Goal: Task Accomplishment & Management: Complete application form

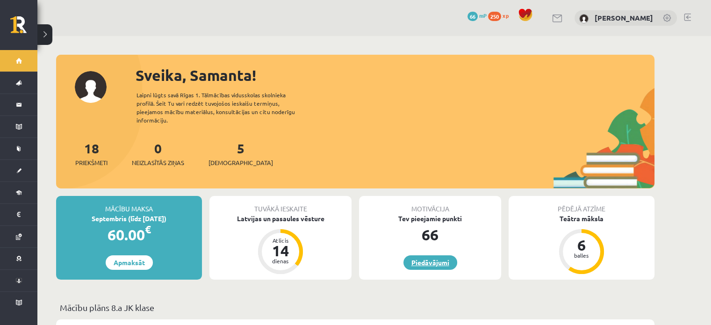
click at [431, 256] on link "Piedāvājumi" at bounding box center [430, 262] width 54 height 14
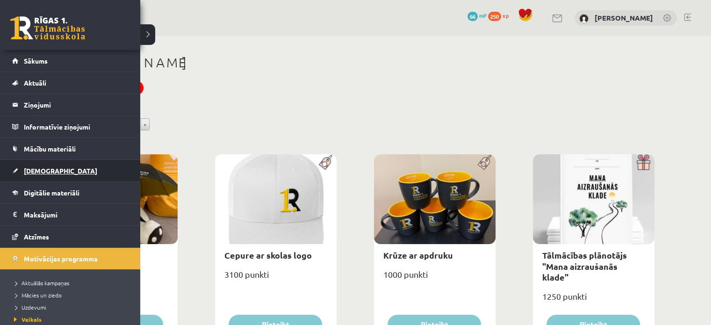
click at [28, 165] on link "[DEMOGRAPHIC_DATA]" at bounding box center [70, 171] width 116 height 22
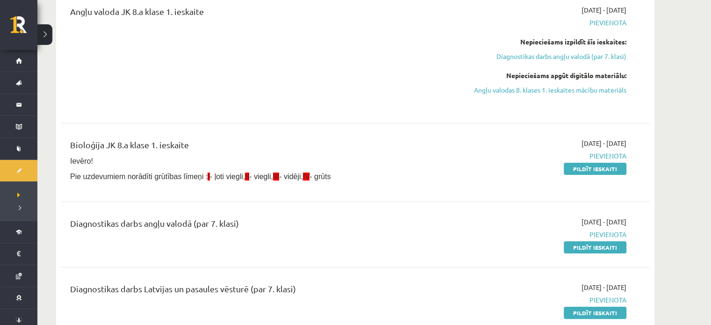
scroll to position [141, 0]
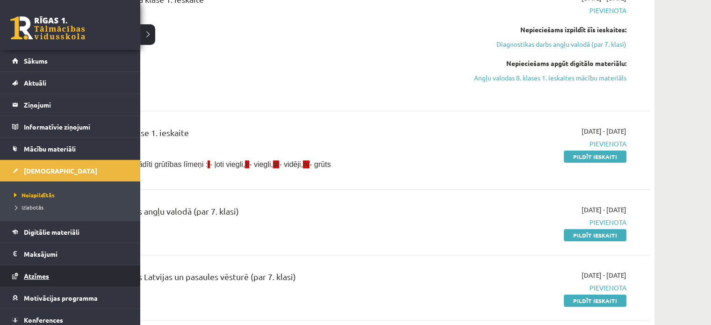
click at [42, 274] on span "Atzīmes" at bounding box center [36, 276] width 25 height 8
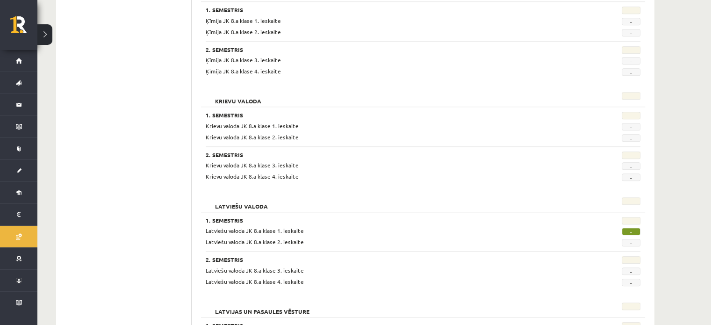
scroll to position [907, 0]
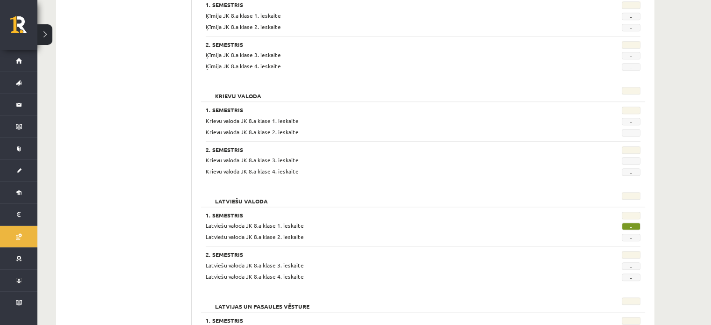
click at [629, 226] on span "-" at bounding box center [631, 225] width 19 height 7
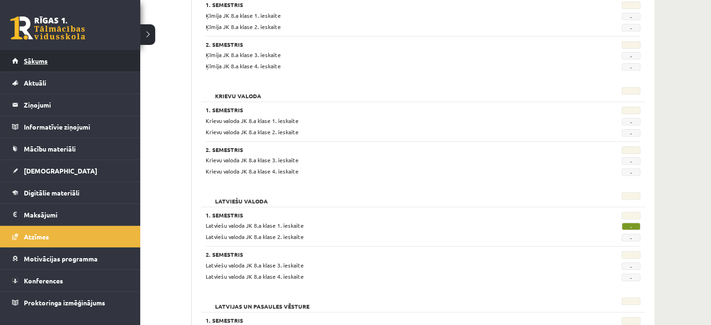
click at [43, 62] on span "Sākums" at bounding box center [36, 61] width 24 height 8
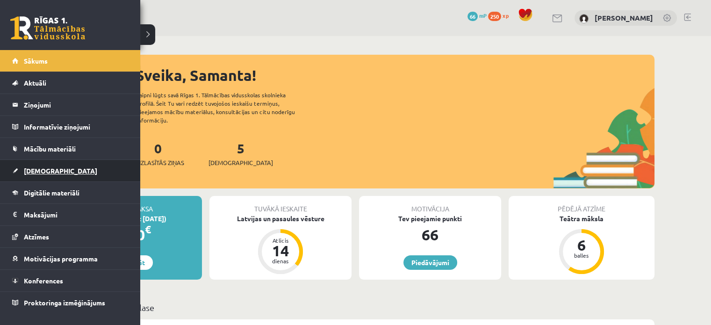
click at [34, 173] on span "[DEMOGRAPHIC_DATA]" at bounding box center [60, 170] width 73 height 8
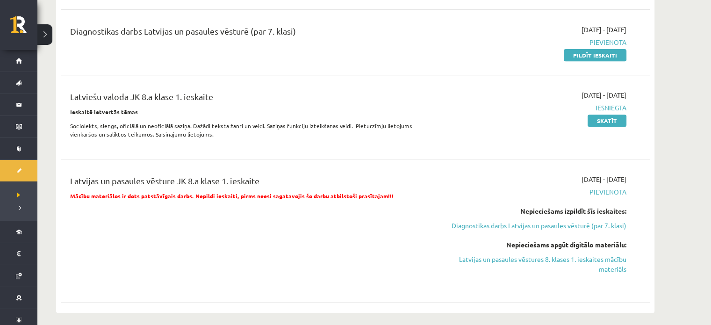
scroll to position [411, 0]
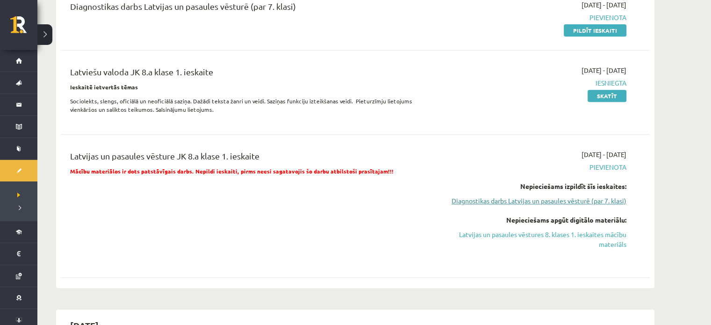
click at [562, 206] on link "Diagnostikas darbs Latvijas un pasaules vēsturē (par 7. klasi)" at bounding box center [538, 201] width 176 height 10
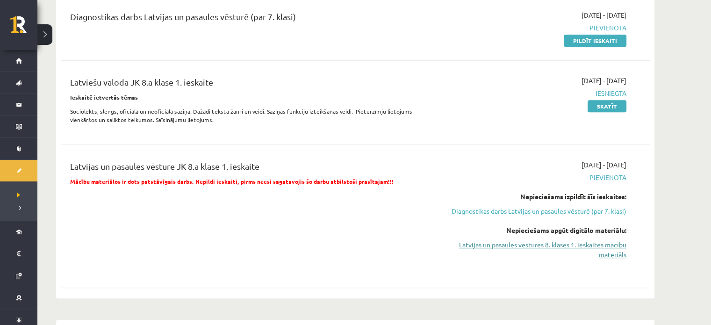
click at [561, 250] on link "Latvijas un pasaules vēstures 8. klases 1. ieskaites mācību materiāls" at bounding box center [538, 250] width 176 height 20
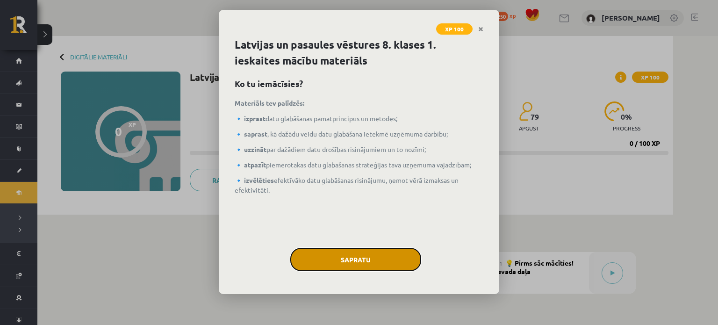
click at [388, 258] on button "Sapratu" at bounding box center [355, 259] width 131 height 23
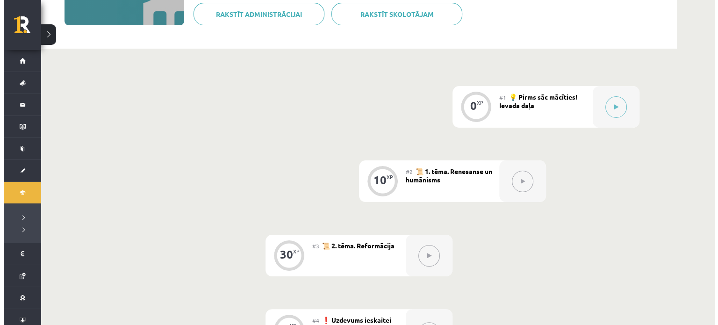
scroll to position [152, 0]
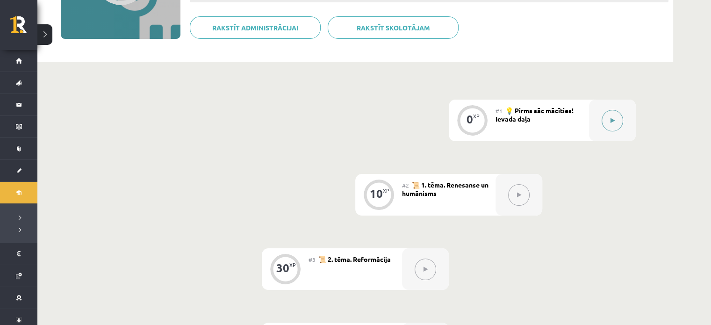
click at [605, 117] on button at bounding box center [613, 121] width 22 height 22
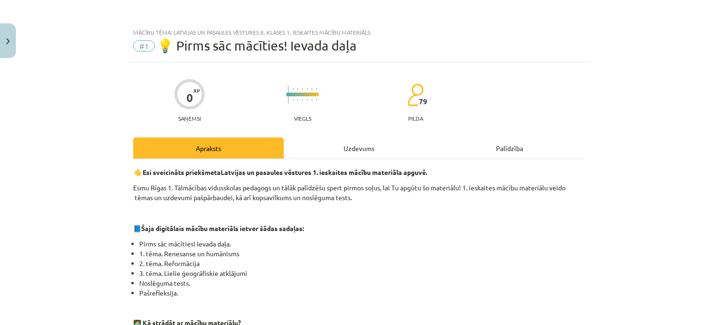
drag, startPoint x: 707, startPoint y: 69, endPoint x: 718, endPoint y: 95, distance: 27.9
click at [718, 95] on div "Mācību tēma: Latvijas un pasaules vēstures 8. klases 1. ieskaites mācību materi…" at bounding box center [359, 162] width 718 height 325
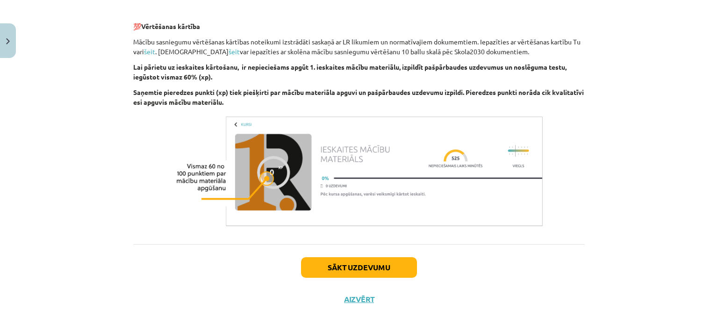
scroll to position [366, 0]
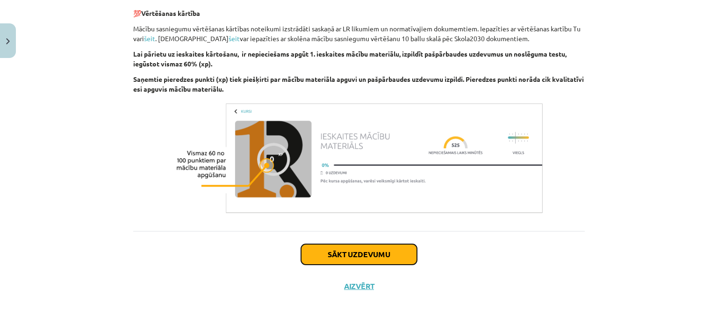
click at [385, 248] on button "Sākt uzdevumu" at bounding box center [359, 254] width 116 height 21
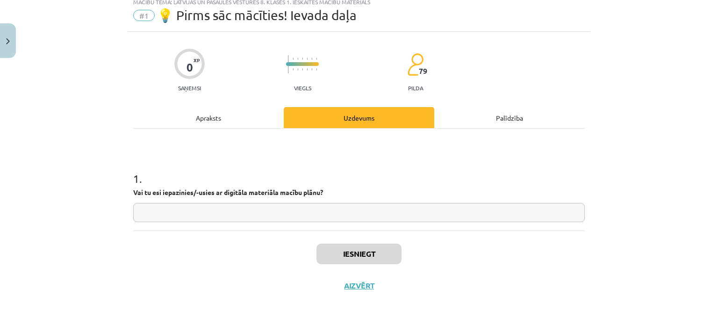
scroll to position [23, 0]
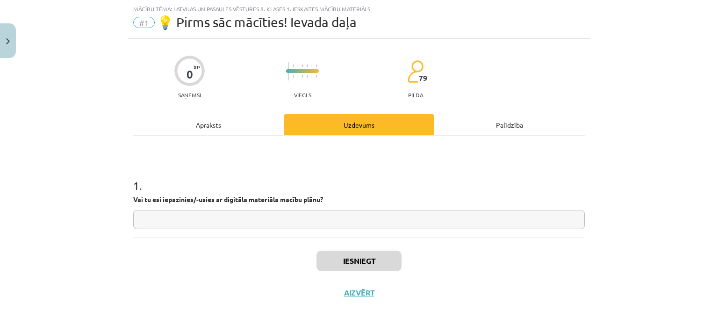
click at [370, 224] on input "text" at bounding box center [359, 219] width 452 height 19
type input "**"
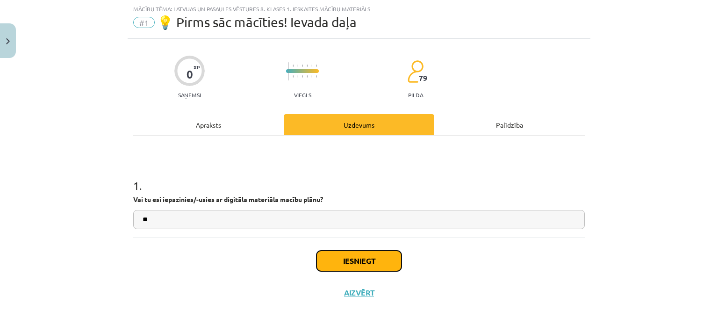
click at [373, 261] on button "Iesniegt" at bounding box center [358, 261] width 85 height 21
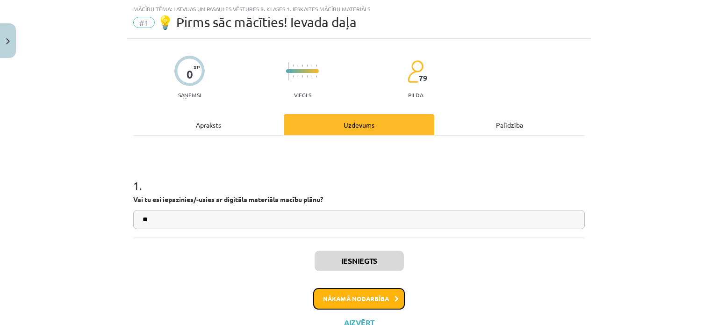
click at [370, 306] on button "Nākamā nodarbība" at bounding box center [359, 299] width 92 height 22
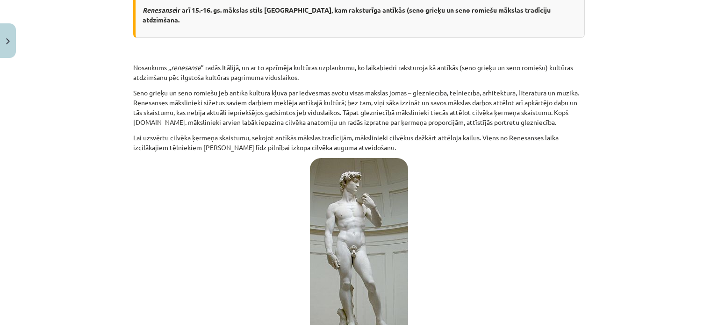
scroll to position [84, 0]
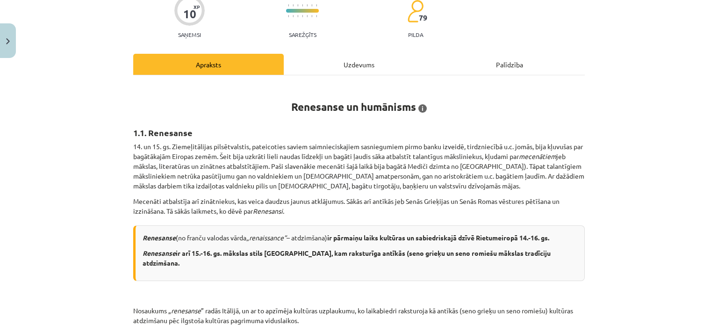
click at [707, 48] on div "Mācību tēma: Latvijas un pasaules vēstures 8. klases 1. ieskaites mācību materi…" at bounding box center [359, 162] width 718 height 325
click at [352, 66] on div "Uzdevums" at bounding box center [359, 64] width 151 height 21
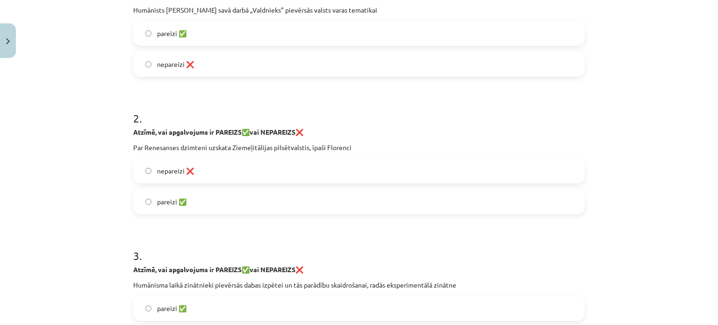
scroll to position [215, 0]
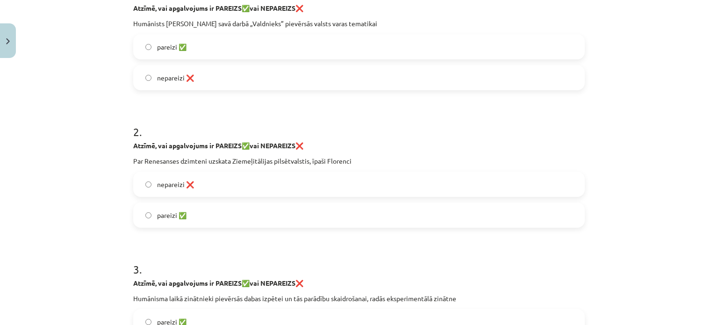
click at [510, 55] on label "pareizi ✅" at bounding box center [359, 46] width 450 height 23
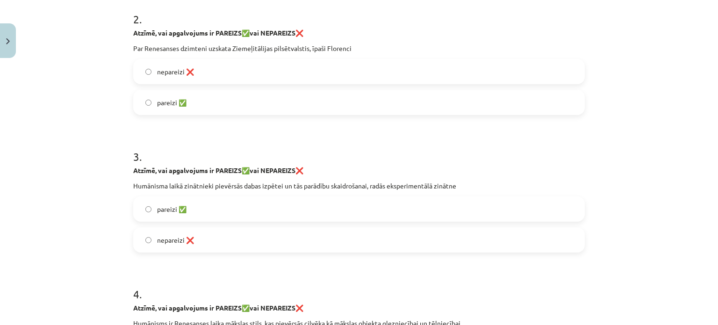
scroll to position [328, 0]
click at [467, 216] on label "pareizi ✅" at bounding box center [359, 207] width 450 height 23
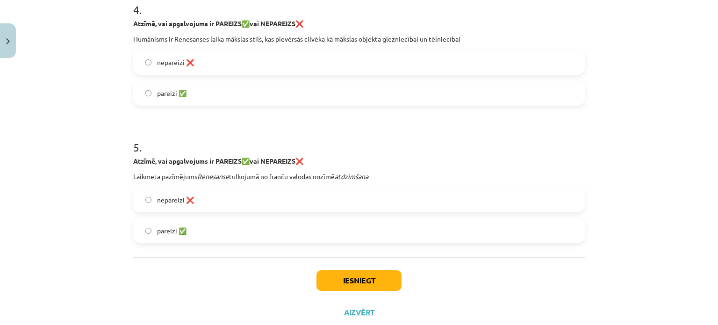
scroll to position [610, 0]
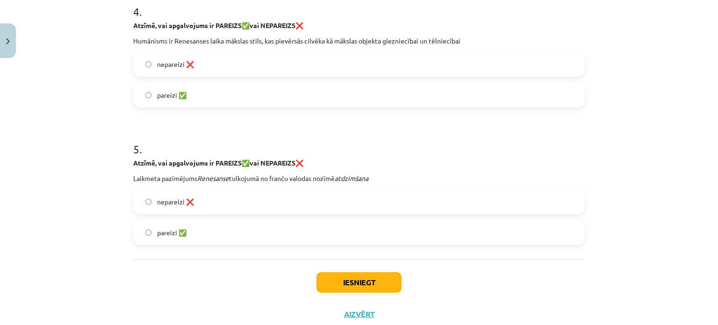
click at [495, 104] on label "pareizi ✅" at bounding box center [359, 94] width 450 height 23
click at [285, 227] on label "pareizi ✅" at bounding box center [359, 232] width 450 height 23
click at [352, 276] on button "Iesniegt" at bounding box center [358, 282] width 85 height 21
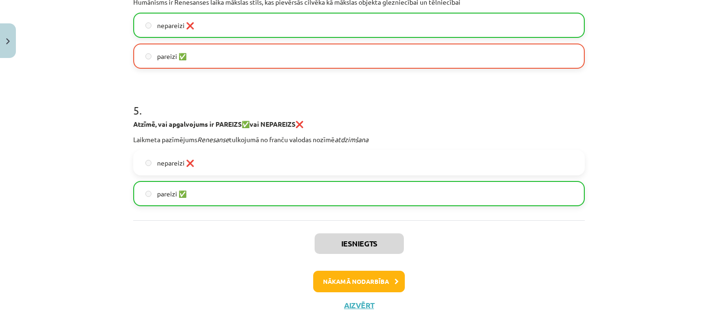
scroll to position [655, 0]
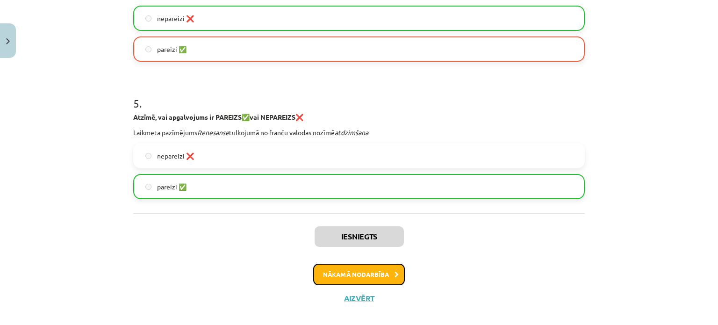
click at [369, 273] on button "Nākamā nodarbība" at bounding box center [359, 275] width 92 height 22
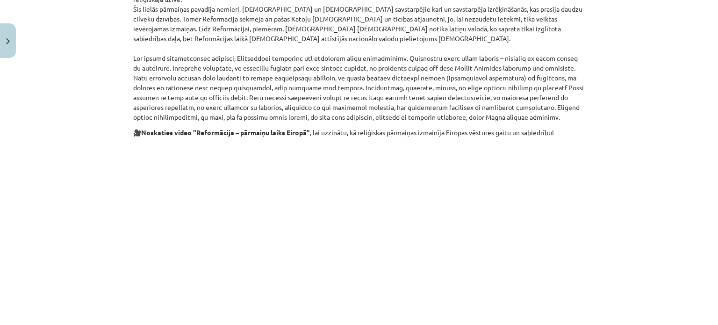
scroll to position [523, 0]
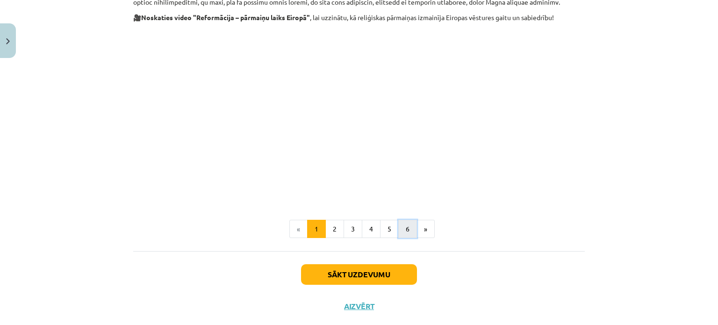
click at [402, 220] on button "6" at bounding box center [407, 229] width 19 height 19
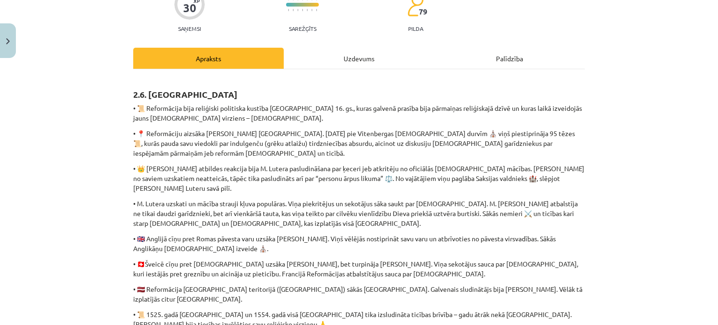
scroll to position [53, 0]
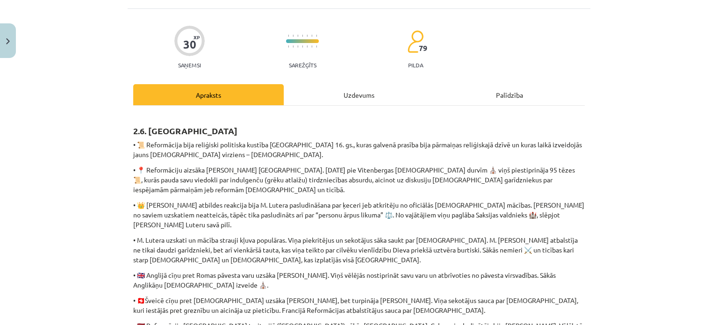
click at [364, 91] on div "Uzdevums" at bounding box center [359, 94] width 151 height 21
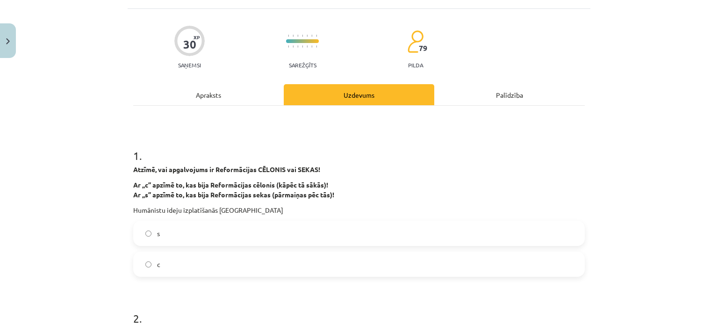
scroll to position [23, 0]
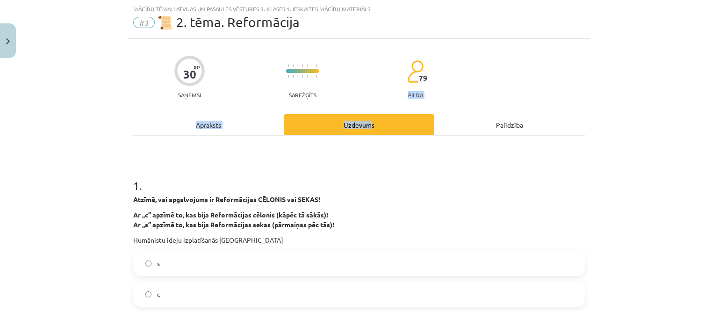
drag, startPoint x: 364, startPoint y: 91, endPoint x: 366, endPoint y: 103, distance: 12.2
click at [468, 243] on p "Humānistu ideju izplatīšanās Eiropā" at bounding box center [359, 240] width 452 height 10
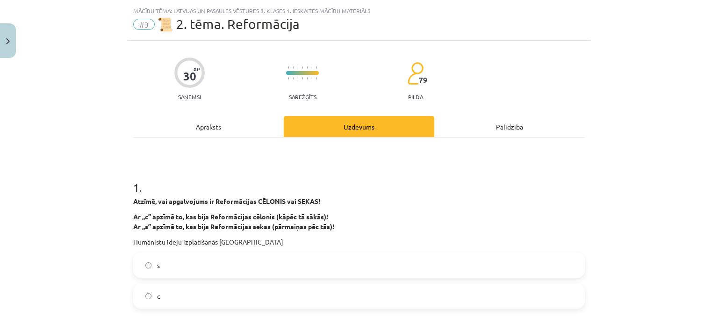
scroll to position [31, 0]
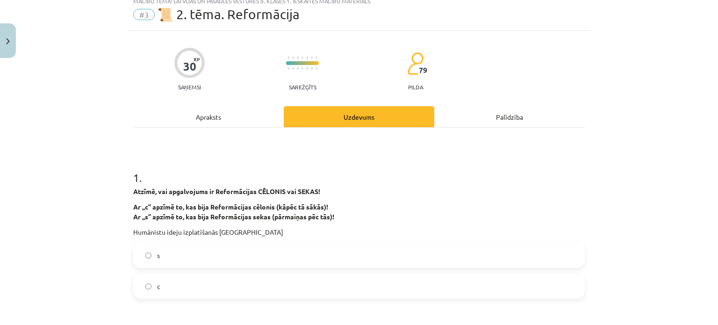
click at [452, 287] on label "с" at bounding box center [359, 285] width 450 height 23
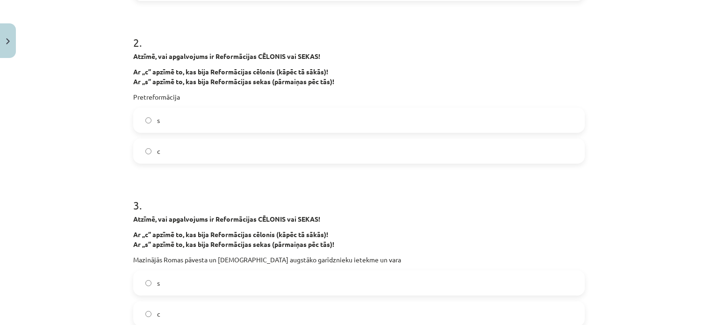
scroll to position [339, 0]
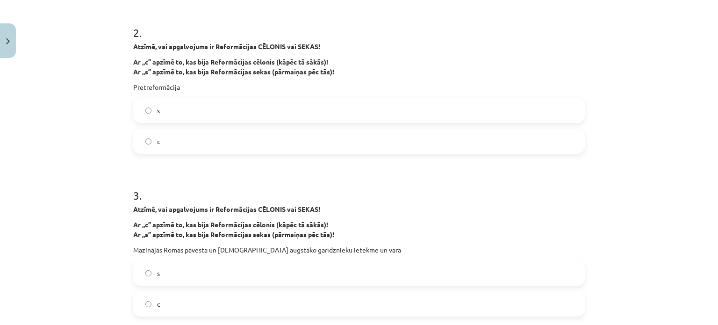
click at [490, 102] on label "s" at bounding box center [359, 110] width 450 height 23
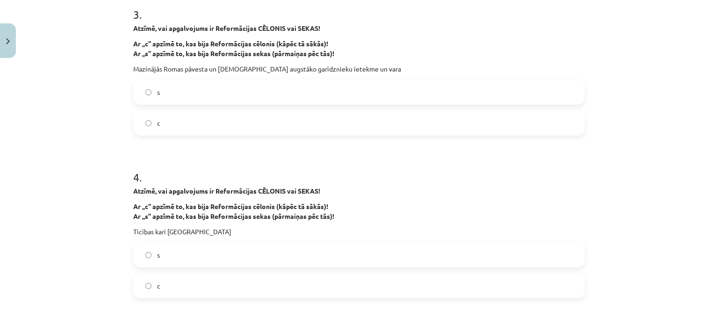
scroll to position [517, 0]
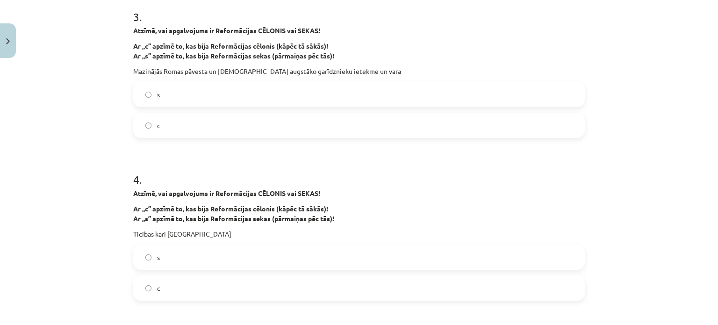
click at [555, 97] on label "s" at bounding box center [359, 94] width 450 height 23
click at [395, 250] on label "s" at bounding box center [359, 256] width 450 height 23
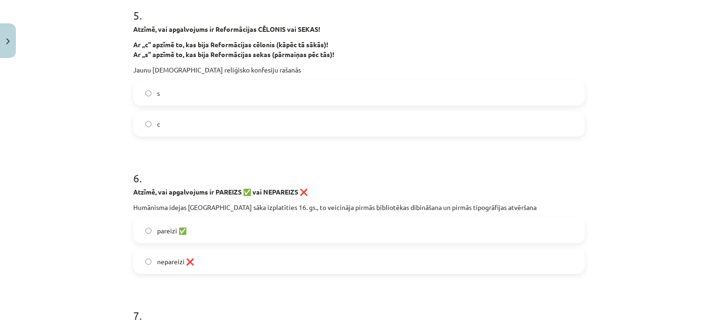
scroll to position [842, 0]
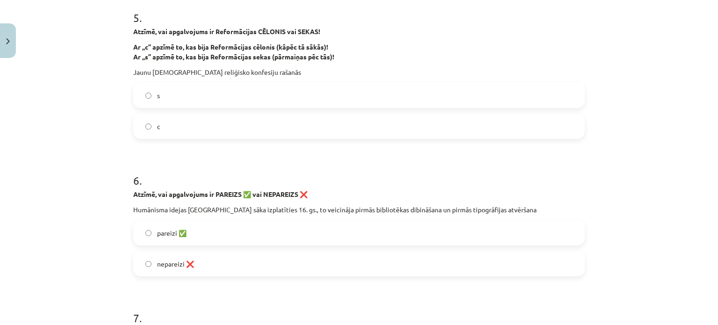
click at [514, 98] on label "s" at bounding box center [359, 95] width 450 height 23
click at [353, 228] on label "pareizi ✅" at bounding box center [359, 232] width 450 height 23
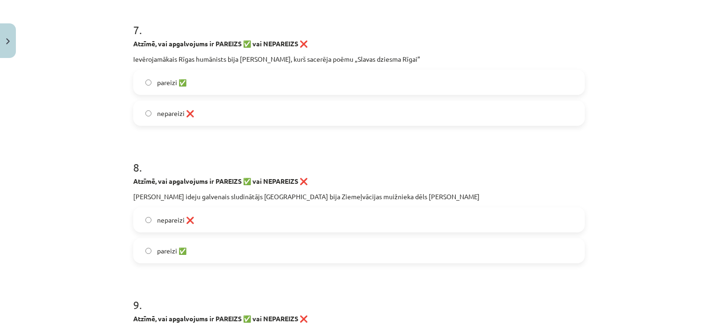
scroll to position [1127, 0]
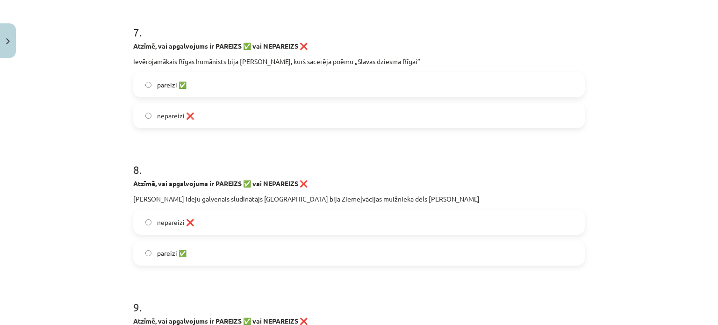
click at [557, 90] on label "pareizi ✅" at bounding box center [359, 84] width 450 height 23
click at [219, 250] on label "pareizi ✅" at bounding box center [359, 252] width 450 height 23
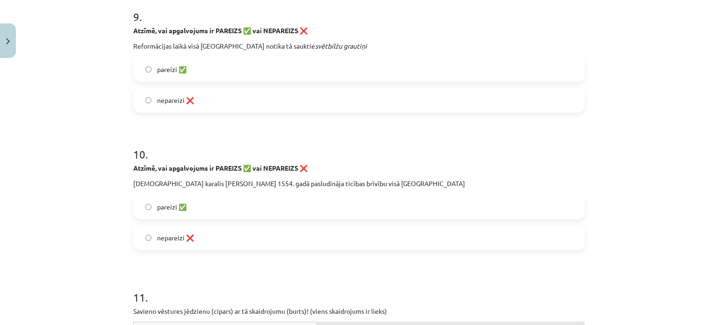
scroll to position [1421, 0]
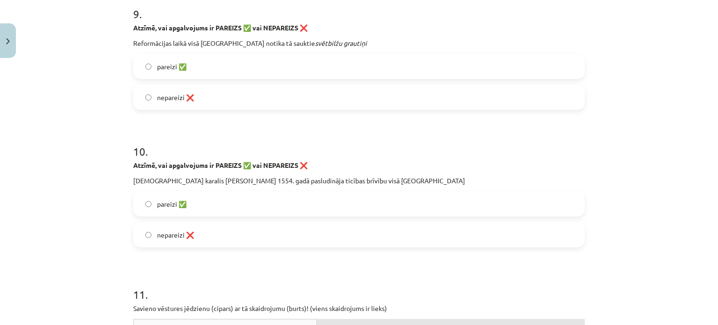
click at [420, 209] on label "pareizi ✅" at bounding box center [359, 203] width 450 height 23
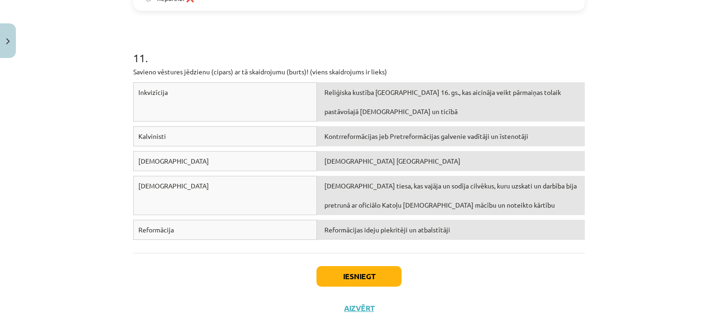
scroll to position [1660, 0]
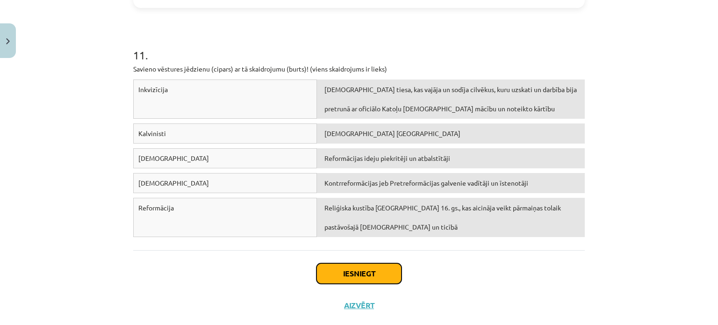
click at [347, 270] on button "Iesniegt" at bounding box center [358, 273] width 85 height 21
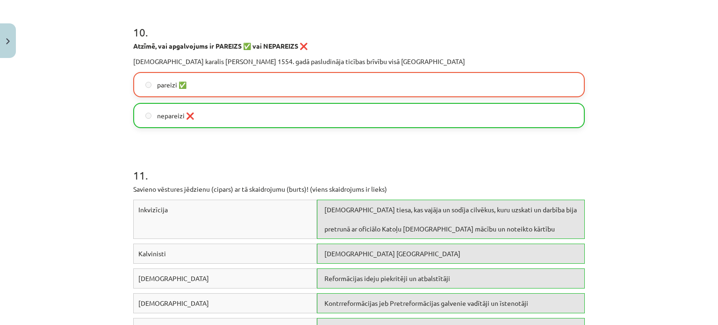
scroll to position [1834, 0]
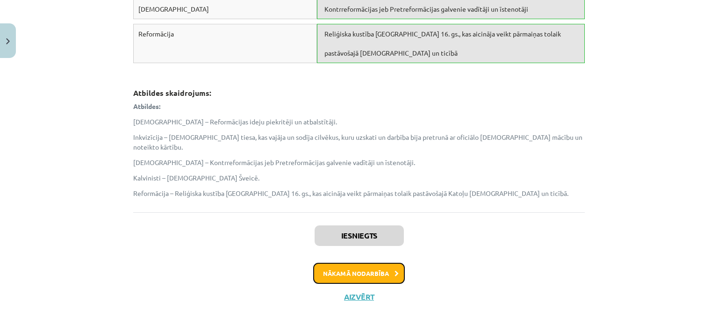
click at [383, 263] on button "Nākamā nodarbība" at bounding box center [359, 274] width 92 height 22
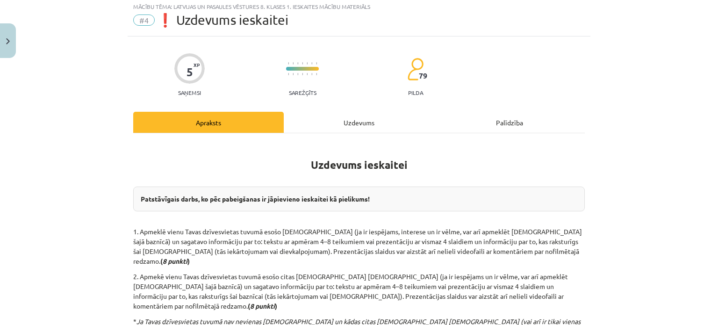
scroll to position [23, 0]
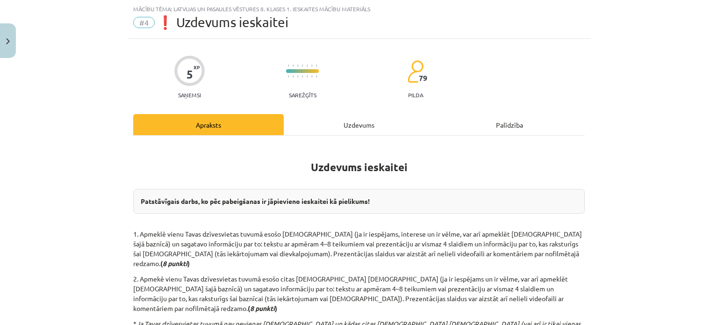
click at [347, 124] on div "Uzdevums" at bounding box center [359, 124] width 151 height 21
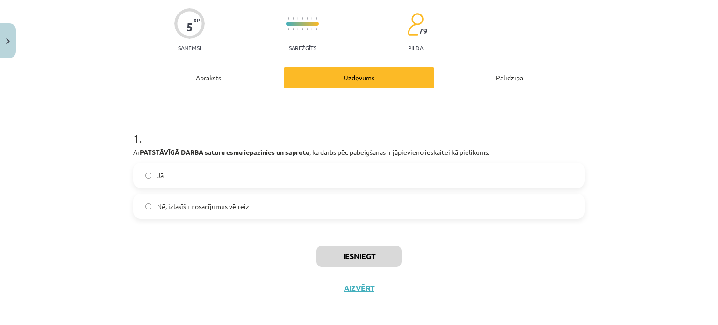
scroll to position [72, 0]
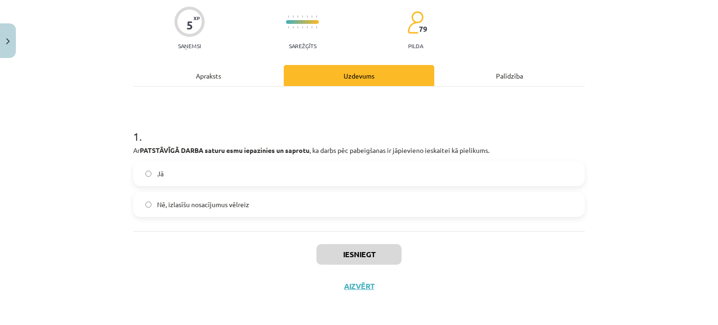
click at [433, 168] on label "Jā" at bounding box center [359, 173] width 450 height 23
click at [368, 252] on button "Iesniegt" at bounding box center [358, 254] width 85 height 21
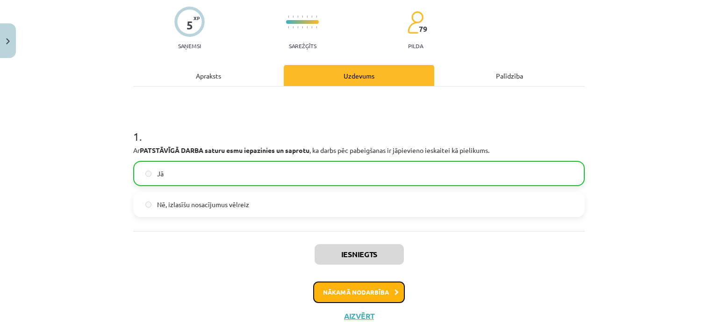
click at [364, 290] on button "Nākamā nodarbība" at bounding box center [359, 292] width 92 height 22
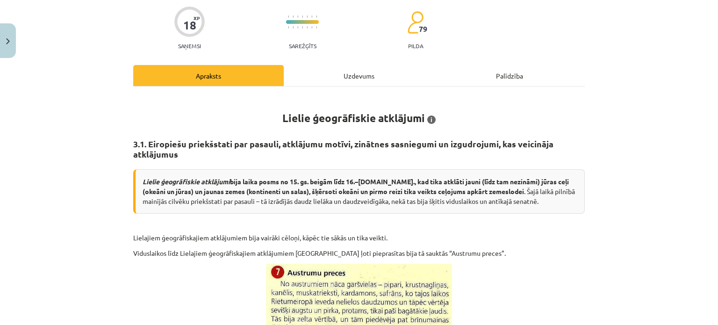
scroll to position [23, 0]
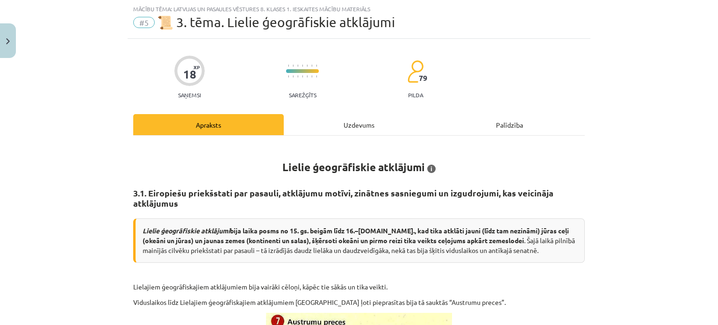
click at [348, 117] on div "Uzdevums" at bounding box center [359, 124] width 151 height 21
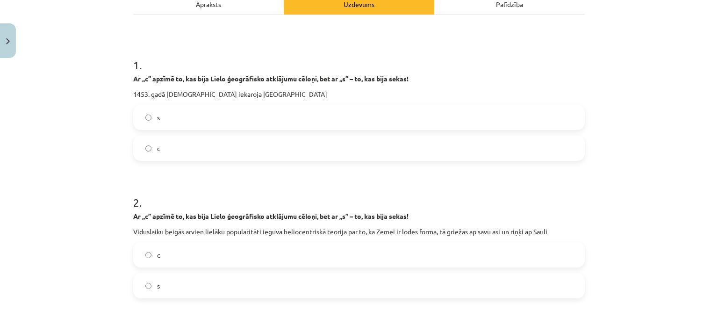
scroll to position [136, 0]
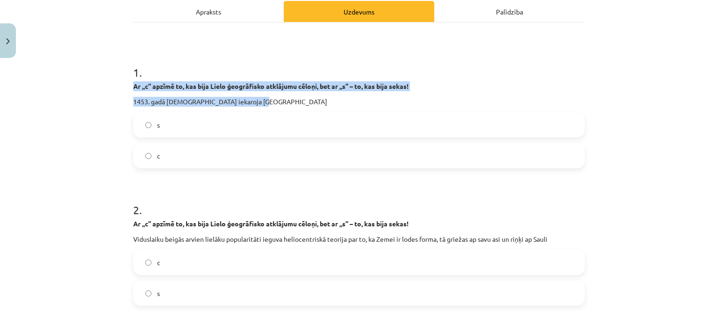
drag, startPoint x: 129, startPoint y: 84, endPoint x: 294, endPoint y: 103, distance: 165.6
click at [294, 103] on div "18 XP Saņemsi Sarežģīts 79 pilda Apraksts Uzdevums Palīdzība 1 . Ar „c” apzīmē …" at bounding box center [359, 330] width 463 height 809
copy div "Ar „c” apzīmē to, kas bija Lielo ģeogrāfisko atklājumu cēloņi, bet ar „s” – to,…"
click at [160, 149] on label "c" at bounding box center [359, 155] width 450 height 23
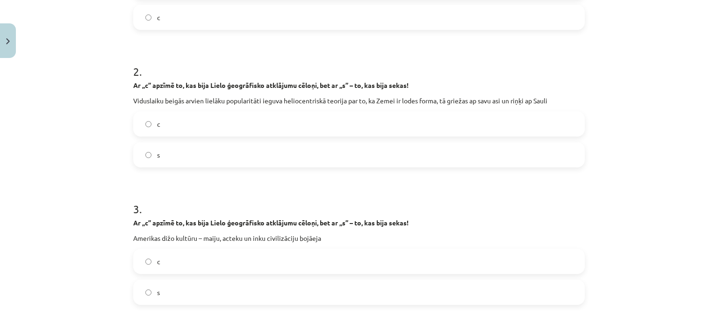
scroll to position [278, 0]
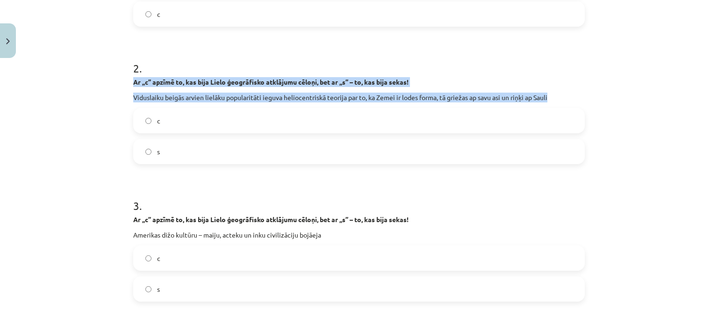
drag, startPoint x: 129, startPoint y: 80, endPoint x: 550, endPoint y: 93, distance: 421.3
click at [557, 93] on div "18 XP Saņemsi Sarežģīts 79 pilda Apraksts Uzdevums Palīdzība 1 . Ar „c” apzīmē …" at bounding box center [359, 188] width 463 height 809
copy div "Ar „c” apzīmē to, kas bija Lielo ģeogrāfisko atklājumu cēloņi, bet ar „s” – to,…"
click at [141, 121] on label "c" at bounding box center [359, 120] width 450 height 23
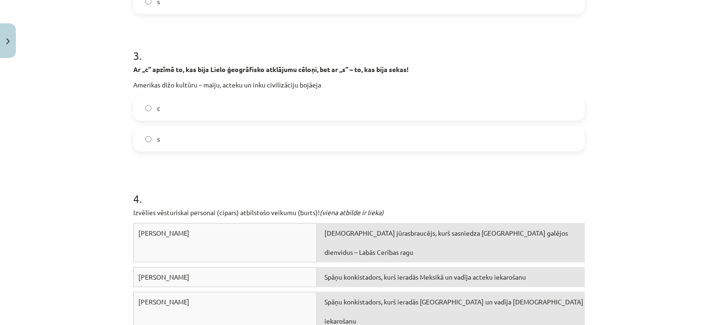
scroll to position [427, 0]
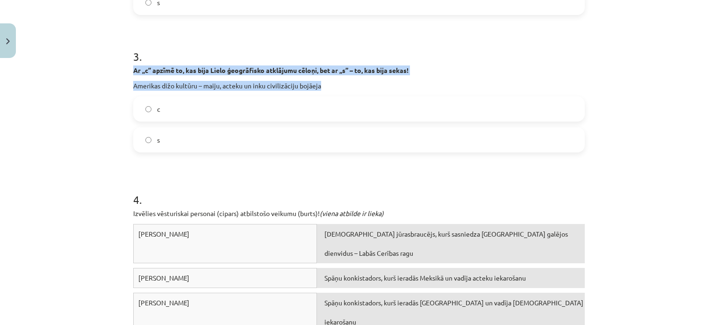
drag, startPoint x: 131, startPoint y: 68, endPoint x: 322, endPoint y: 86, distance: 191.6
click at [331, 87] on div "Ar „c” apzīmē to, kas bija Lielo ģeogrāfisko atklājumu cēloņi, bet ar „s” – to,…" at bounding box center [359, 77] width 452 height 25
copy div "Ar „c” apzīmē to, kas bija Lielo ģeogrāfisko atklājumu cēloņi, bet ar „s” – to,…"
click at [245, 170] on div "4 . Izvēlies vēsturiskai personai (cipars) atbilstošo veikumu (burts)! (viena a…" at bounding box center [359, 261] width 452 height 206
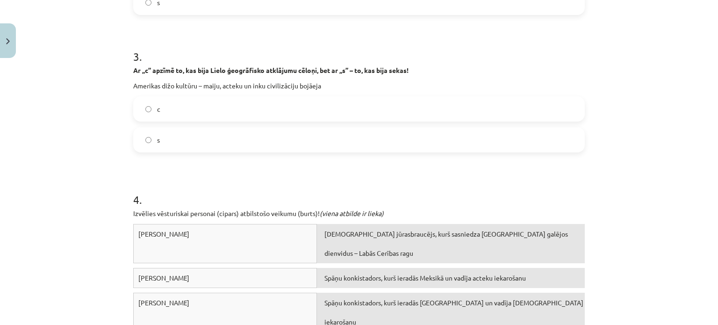
click at [245, 170] on div "4 . Izvēlies vēsturiskai personai (cipars) atbilstošo veikumu (burts)! (viena a…" at bounding box center [359, 261] width 452 height 206
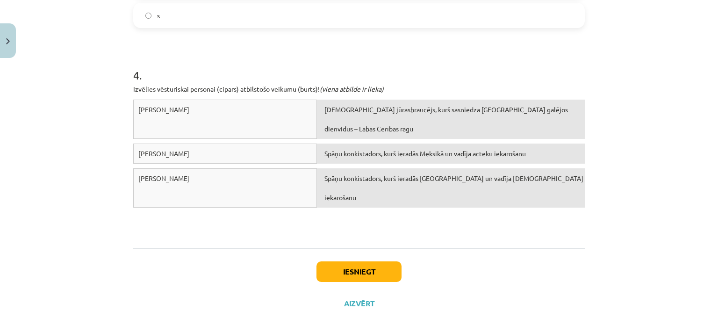
scroll to position [559, 0]
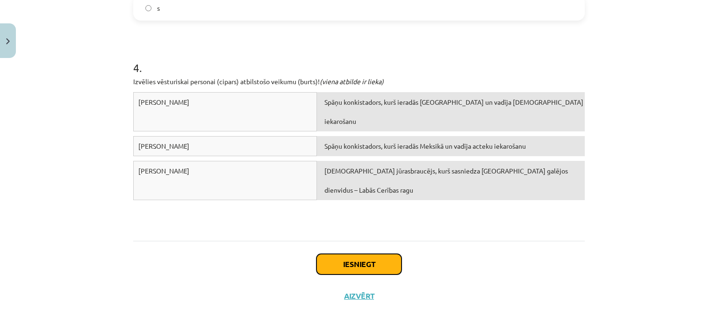
click at [372, 262] on button "Iesniegt" at bounding box center [358, 264] width 85 height 21
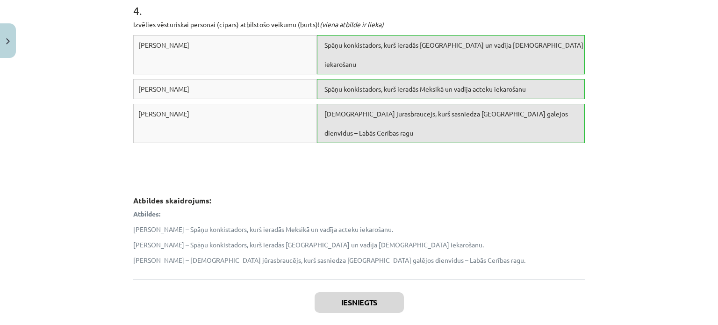
scroll to position [694, 0]
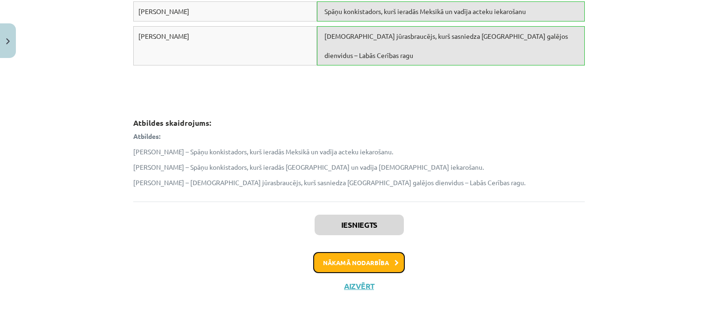
click at [378, 264] on button "Nākamā nodarbība" at bounding box center [359, 263] width 92 height 22
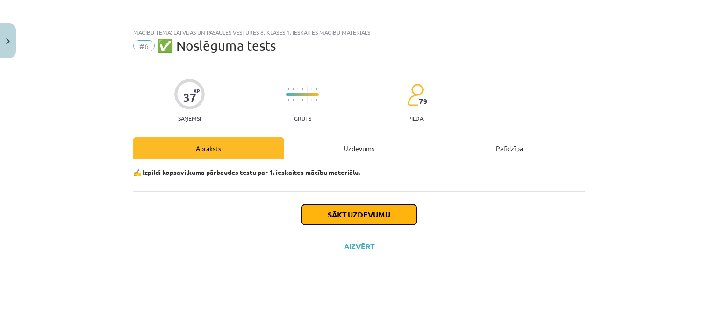
click at [374, 213] on button "Sākt uzdevumu" at bounding box center [359, 214] width 116 height 21
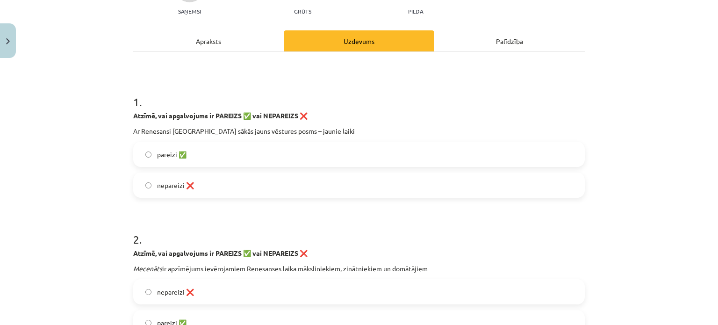
scroll to position [104, 0]
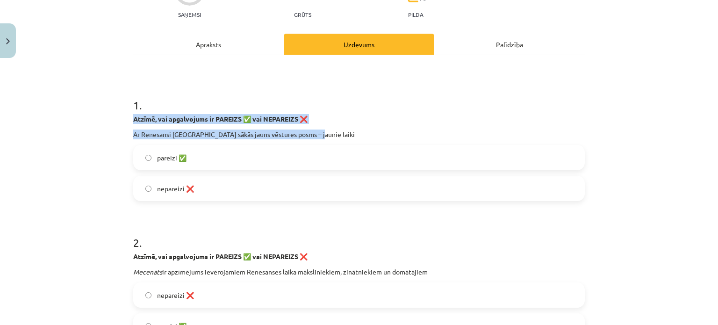
drag, startPoint x: 129, startPoint y: 118, endPoint x: 317, endPoint y: 133, distance: 189.0
click at [317, 133] on div "Atzīmē, vai apgalvojums ir PAREIZS ✅ vai NEPAREIZS ❌ Ar Renesansi Eiropā sākās …" at bounding box center [359, 126] width 452 height 25
copy div "Atzīmē, vai apgalvojums ir PAREIZS ✅ vai NEPAREIZS ❌ Ar Renesansi Eiropā sākās …"
click at [121, 176] on div "Mācību tēma: Latvijas un pasaules vēstures 8. klases 1. ieskaites mācību materi…" at bounding box center [359, 162] width 718 height 325
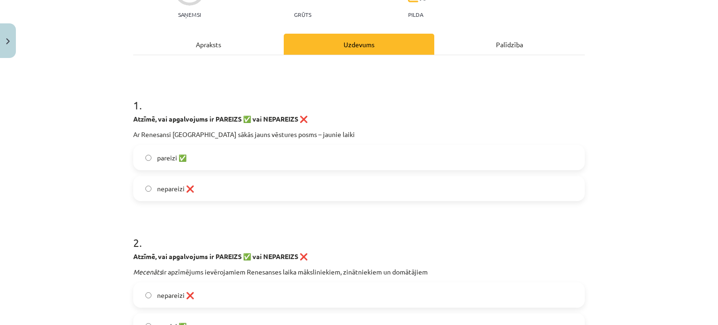
drag, startPoint x: 130, startPoint y: 271, endPoint x: 446, endPoint y: 270, distance: 316.5
click at [446, 270] on p "Mecenāts ir apzīmējums ievērojamiem Renesanses laika māksliniekiem, zinātniekie…" at bounding box center [359, 272] width 452 height 10
copy p "Mecenāts ir apzīmējums ievērojamiem Renesanses laika māksliniekiem, zinātniekie…"
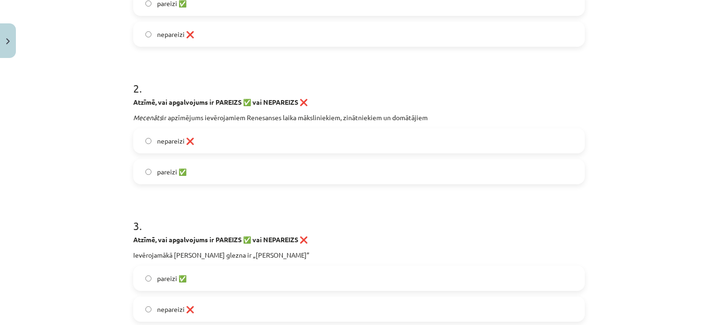
scroll to position [316, 0]
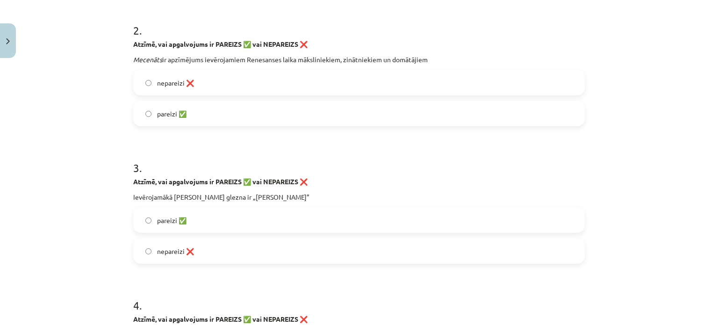
click at [554, 166] on h1 "3 ." at bounding box center [359, 159] width 452 height 29
click at [372, 93] on label "nepareizi ❌" at bounding box center [359, 82] width 450 height 23
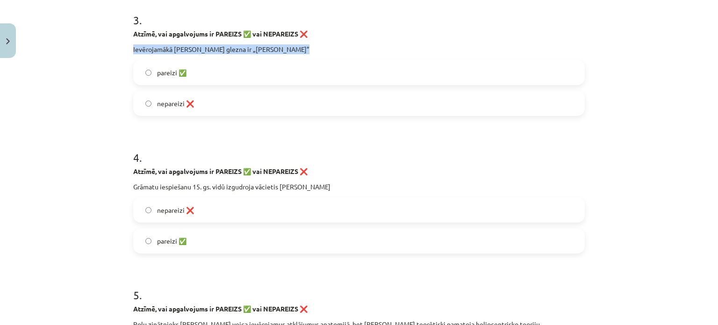
drag, startPoint x: 129, startPoint y: 48, endPoint x: 287, endPoint y: 50, distance: 157.5
copy p "Ievērojamākā Leonardo da Vinči glezna ir „Mona Lisa”"
click at [108, 189] on div "Mācību tēma: Latvijas un pasaules vēstures 8. klases 1. ieskaites mācību materi…" at bounding box center [359, 162] width 718 height 325
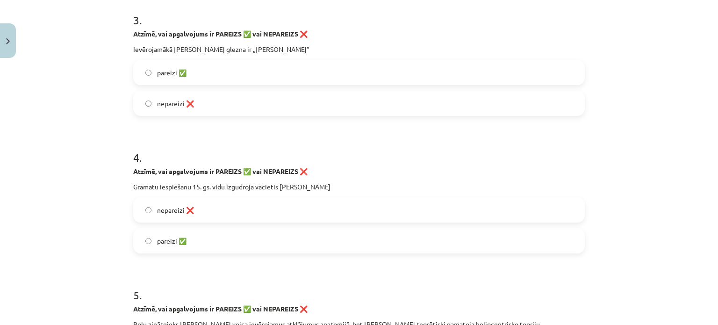
click at [201, 72] on label "pareizi ✅" at bounding box center [359, 72] width 450 height 23
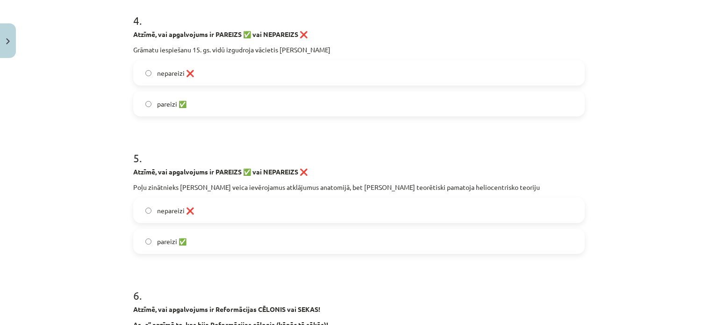
scroll to position [604, 0]
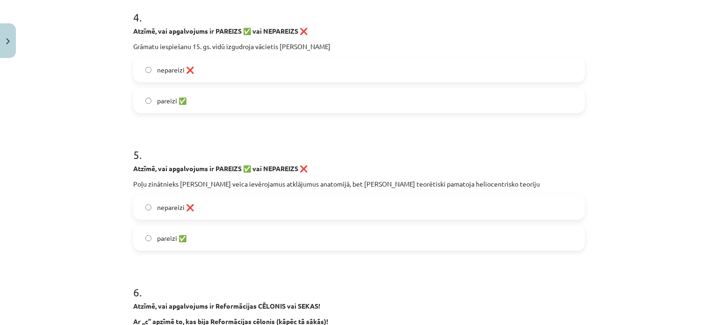
drag, startPoint x: 129, startPoint y: 45, endPoint x: 327, endPoint y: 45, distance: 197.3
click at [335, 48] on p "Grāmatu iespiešanu 15. gs. vidū izgudroja vācietis Johans Gutenbergs" at bounding box center [359, 47] width 452 height 10
copy p "Grāmatu iespiešanu 15. gs. vidū izgudroja vācietis Johans Gutenbergs"
click at [161, 107] on label "pareizi ✅" at bounding box center [359, 100] width 450 height 23
drag, startPoint x: 130, startPoint y: 181, endPoint x: 538, endPoint y: 186, distance: 408.1
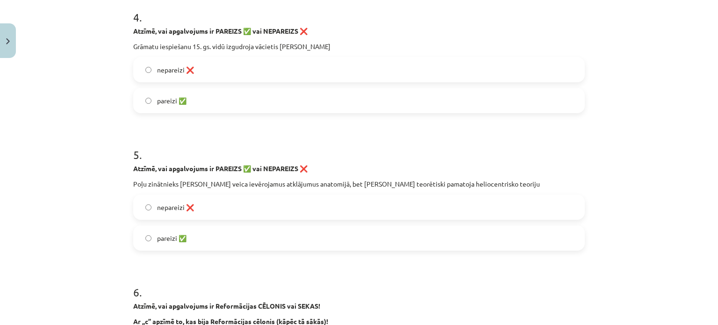
click at [538, 186] on p "Poļu zinātnieks Nikolajs Kopernihs veica ievērojamus atklājumus anatomijā, bet …" at bounding box center [359, 184] width 452 height 10
copy p "Poļu zinātnieks Nikolajs Kopernihs veica ievērojamus atklājumus anatomijā, bet …"
click at [215, 201] on label "nepareizi ❌" at bounding box center [359, 206] width 450 height 23
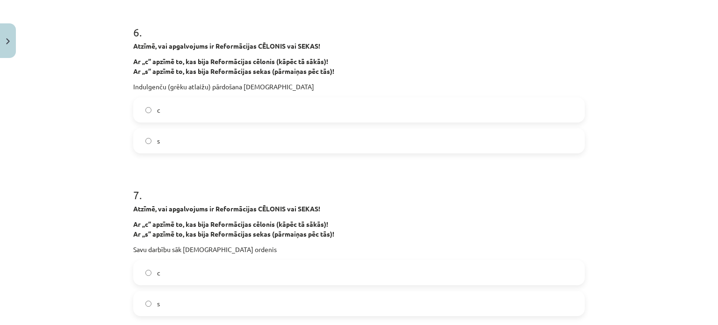
scroll to position [878, 0]
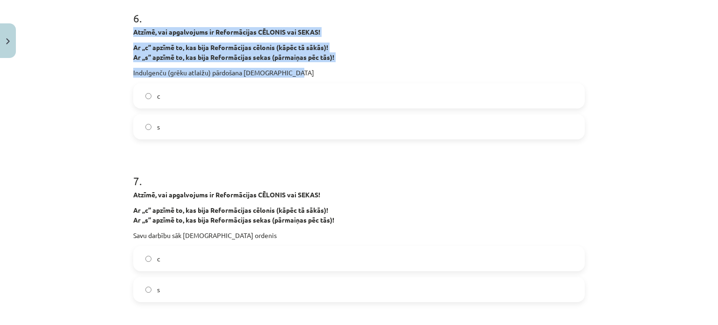
drag, startPoint x: 130, startPoint y: 31, endPoint x: 288, endPoint y: 77, distance: 163.9
click at [288, 77] on div "Atzīmē, vai apgalvojums ir Reformācijas CĒLONIS vai SEKAS! Ar „c” apzīmē to, ka…" at bounding box center [359, 52] width 452 height 50
click at [278, 72] on p "Indulgenču (grēku atlaižu) pārdošana katoļu baznīcās" at bounding box center [359, 73] width 452 height 10
drag, startPoint x: 129, startPoint y: 31, endPoint x: 298, endPoint y: 71, distance: 173.3
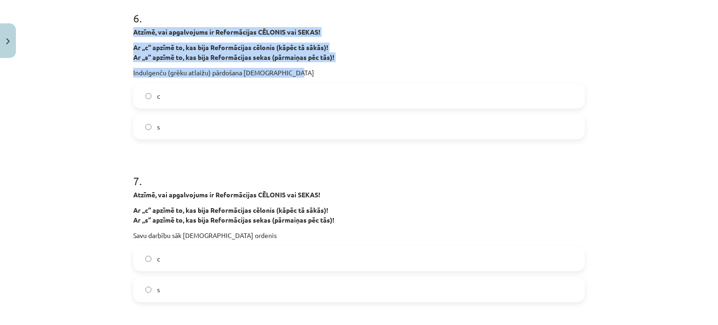
copy div "Atzīmē, vai apgalvojums ir Reformācijas CĒLONIS vai SEKAS! Ar „c” apzīmē to, ka…"
click at [157, 103] on label "c" at bounding box center [359, 95] width 450 height 23
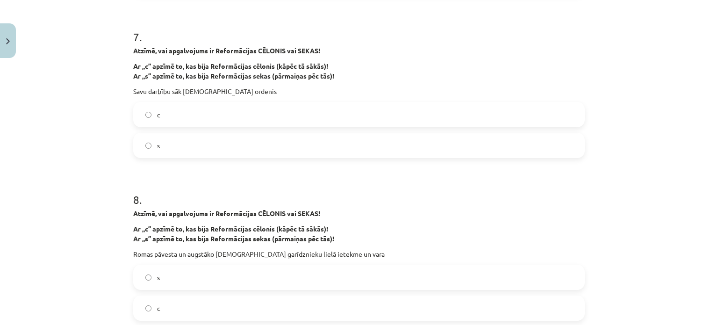
scroll to position [1032, 0]
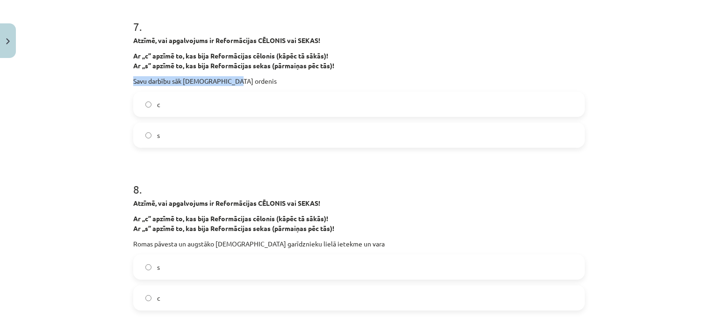
drag, startPoint x: 129, startPoint y: 79, endPoint x: 229, endPoint y: 82, distance: 100.1
copy p "Savu darbību sāk Jezuītu ordenis"
click at [158, 129] on label "s" at bounding box center [359, 134] width 450 height 23
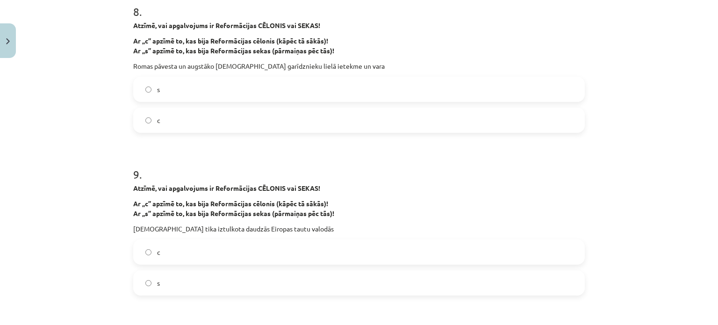
scroll to position [1206, 0]
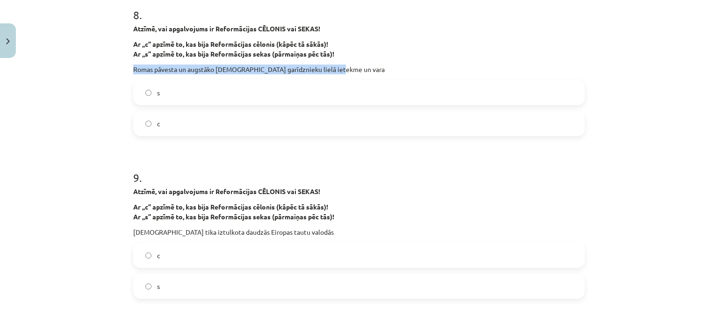
drag, startPoint x: 129, startPoint y: 71, endPoint x: 338, endPoint y: 66, distance: 208.5
click at [340, 65] on p "Romas pāvesta un augstāko katoļu garīdznieku lielā ietekme un vara" at bounding box center [359, 70] width 452 height 10
click at [143, 115] on label "c" at bounding box center [359, 123] width 450 height 23
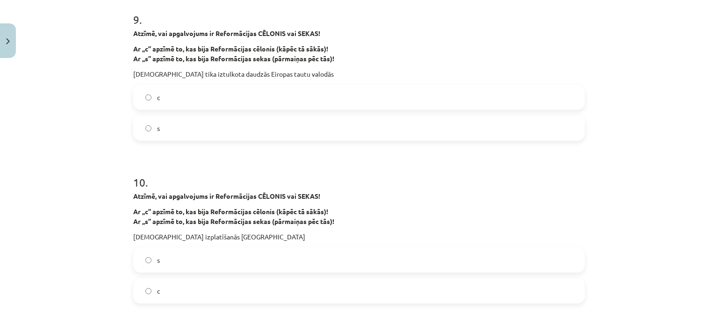
scroll to position [1371, 0]
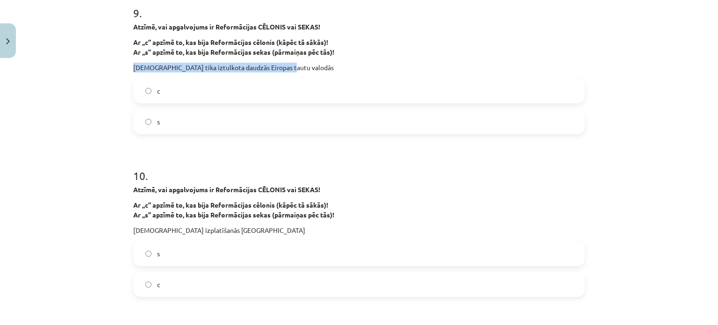
drag, startPoint x: 131, startPoint y: 66, endPoint x: 281, endPoint y: 67, distance: 150.5
click at [281, 67] on p "Bībele tika iztulkota daudzās Eiropas tautu valodās" at bounding box center [359, 68] width 452 height 10
click at [120, 107] on div "Mācību tēma: Latvijas un pasaules vēstures 8. klases 1. ieskaites mācību materi…" at bounding box center [359, 162] width 718 height 325
click at [146, 116] on label "s" at bounding box center [359, 121] width 450 height 23
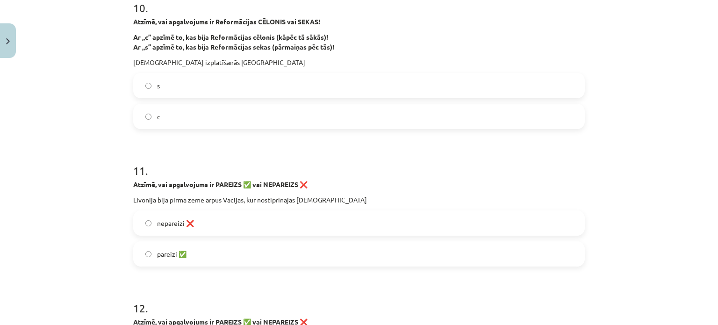
scroll to position [1536, 0]
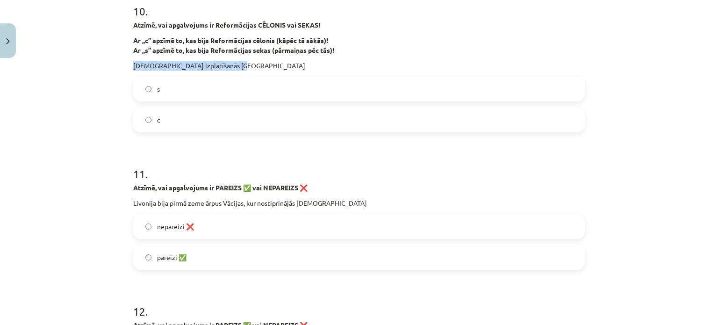
drag, startPoint x: 127, startPoint y: 62, endPoint x: 232, endPoint y: 65, distance: 105.2
click at [472, 233] on label "nepareizi ❌" at bounding box center [359, 226] width 450 height 23
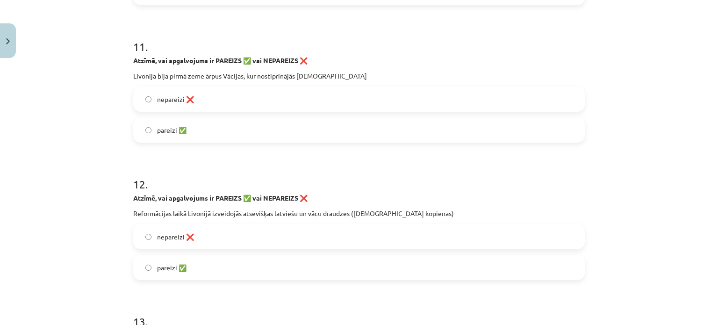
scroll to position [1697, 0]
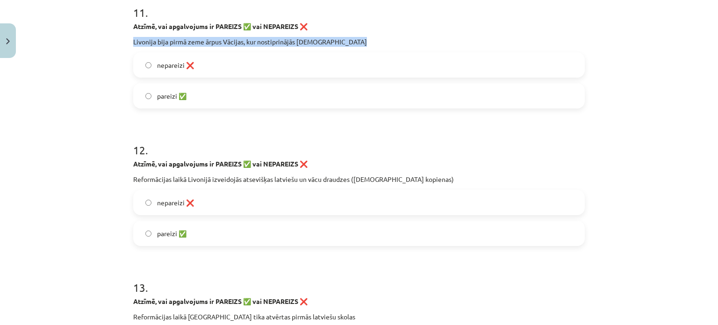
drag, startPoint x: 129, startPoint y: 39, endPoint x: 108, endPoint y: 65, distance: 33.3
click at [108, 65] on div "Mācību tēma: Latvijas un pasaules vēstures 8. klases 1. ieskaites mācību materi…" at bounding box center [359, 162] width 718 height 325
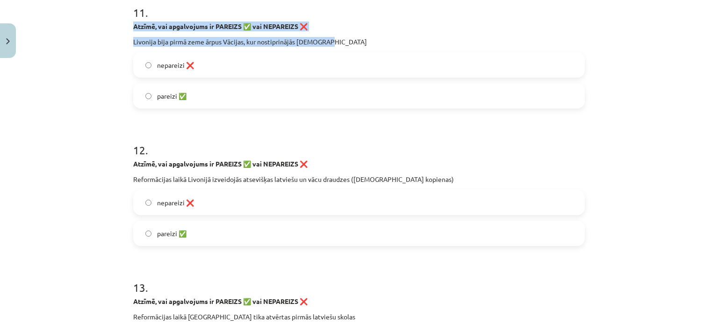
drag, startPoint x: 127, startPoint y: 26, endPoint x: 323, endPoint y: 40, distance: 196.8
click at [151, 94] on label "pareizi ✅" at bounding box center [359, 95] width 450 height 23
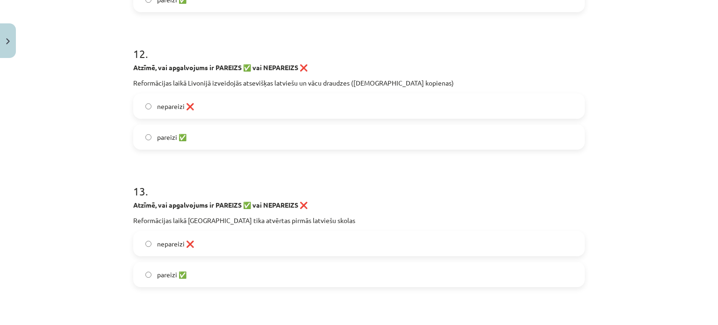
scroll to position [1814, 0]
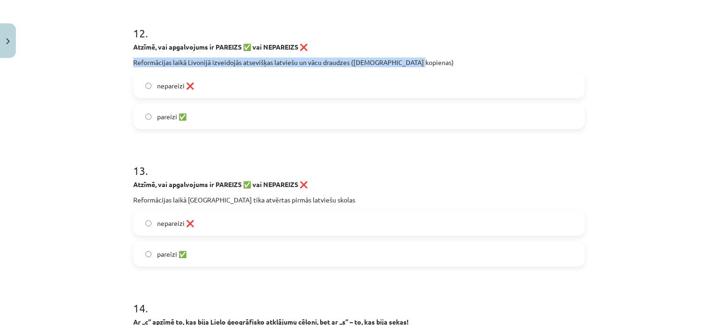
drag, startPoint x: 131, startPoint y: 60, endPoint x: 407, endPoint y: 60, distance: 276.3
click at [407, 60] on p "Reformācijas laikā Livonijā izveidojās atsevišķas latviešu un vācu draudzes (kr…" at bounding box center [359, 62] width 452 height 10
click at [157, 114] on span "pareizi ✅" at bounding box center [171, 117] width 29 height 10
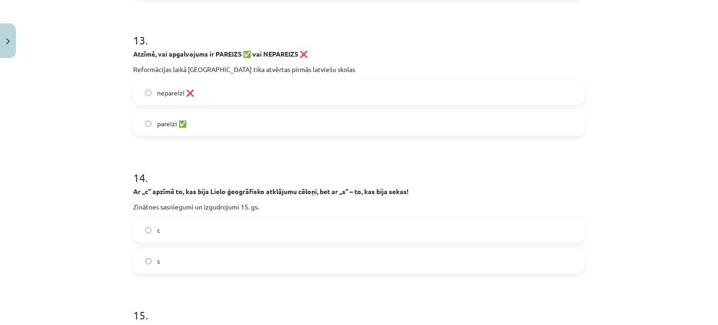
scroll to position [1947, 0]
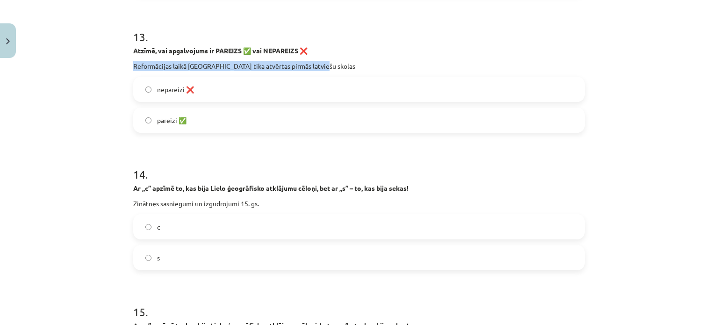
drag, startPoint x: 130, startPoint y: 65, endPoint x: 319, endPoint y: 65, distance: 188.8
click at [319, 65] on p "Reformācijas laikā Livonijā tika atvērtas pirmās latviešu skolas" at bounding box center [359, 66] width 452 height 10
click at [169, 113] on label "pareizi ✅" at bounding box center [359, 119] width 450 height 23
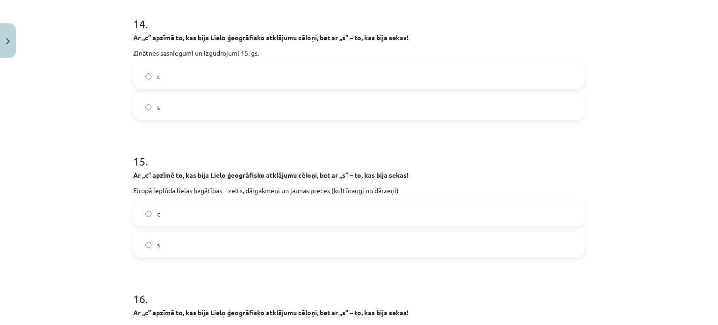
scroll to position [2105, 0]
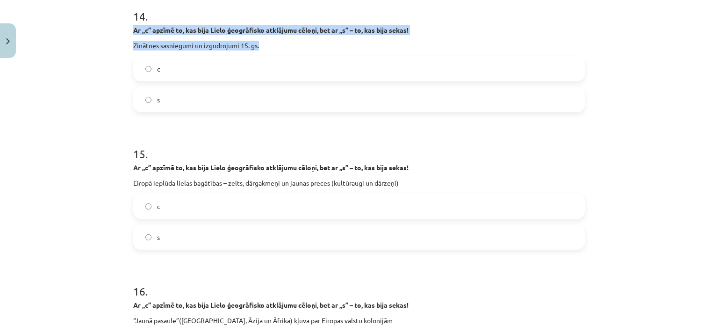
drag, startPoint x: 130, startPoint y: 28, endPoint x: 256, endPoint y: 50, distance: 127.6
click at [256, 50] on div "Ar „c” apzīmē to, kas bija Lielo ģeogrāfisko atklājumu cēloņi, bet ar „s” – to,…" at bounding box center [359, 37] width 452 height 25
click at [251, 104] on label "s" at bounding box center [359, 99] width 450 height 23
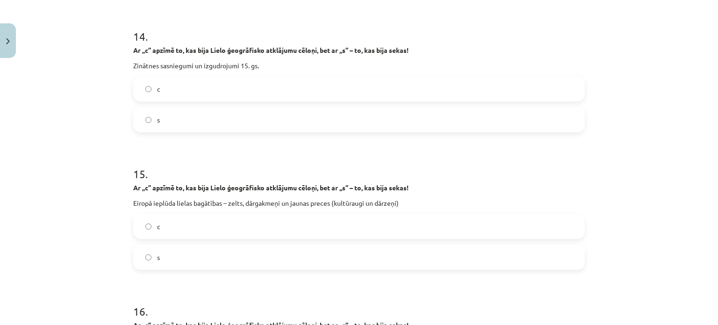
scroll to position [2072, 0]
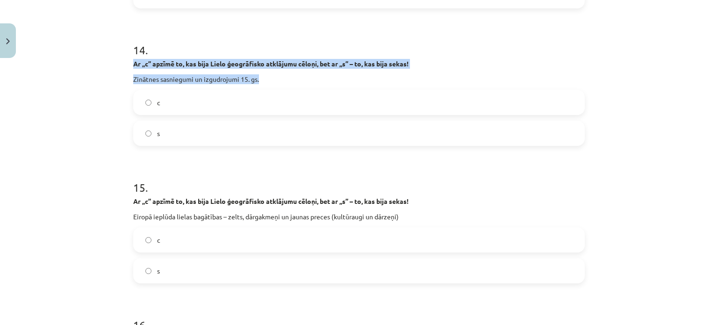
drag, startPoint x: 129, startPoint y: 62, endPoint x: 262, endPoint y: 83, distance: 133.9
click at [265, 83] on div "Ar „c” apzīmē to, kas bija Lielo ģeogrāfisko atklājumu cēloņi, bet ar „s” – to,…" at bounding box center [359, 71] width 452 height 25
click at [152, 104] on label "c" at bounding box center [359, 102] width 450 height 23
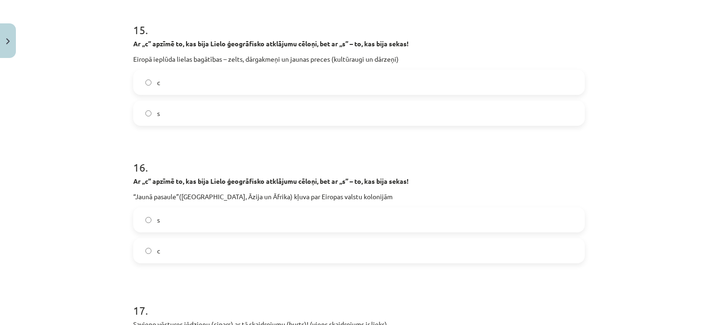
scroll to position [2232, 0]
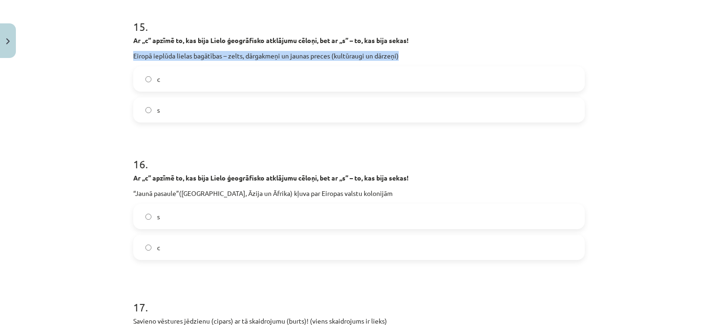
drag, startPoint x: 131, startPoint y: 53, endPoint x: 399, endPoint y: 56, distance: 267.9
click at [399, 56] on p "Eiropā ieplūda lielas bagātības – zelts, dārgakmeņi un jaunas preces (kultūraug…" at bounding box center [359, 56] width 452 height 10
click at [147, 114] on label "s" at bounding box center [359, 109] width 450 height 23
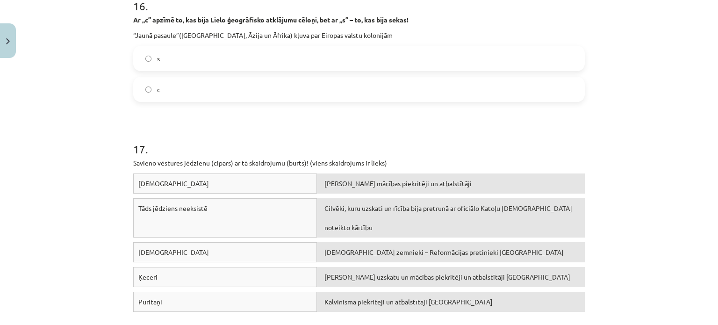
scroll to position [2370, 0]
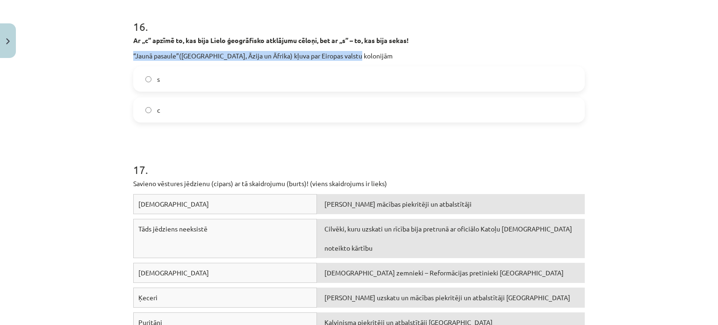
drag, startPoint x: 128, startPoint y: 52, endPoint x: 356, endPoint y: 57, distance: 228.6
click at [144, 72] on label "s" at bounding box center [359, 78] width 450 height 23
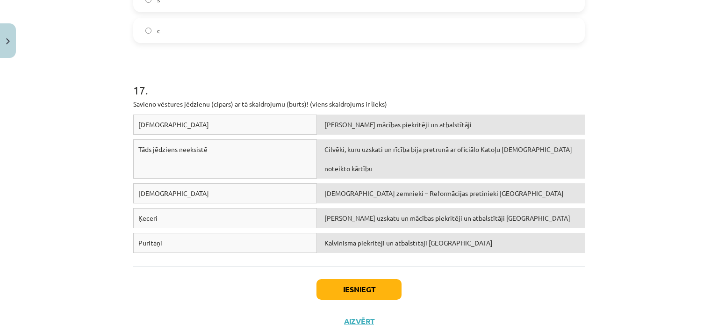
scroll to position [2460, 0]
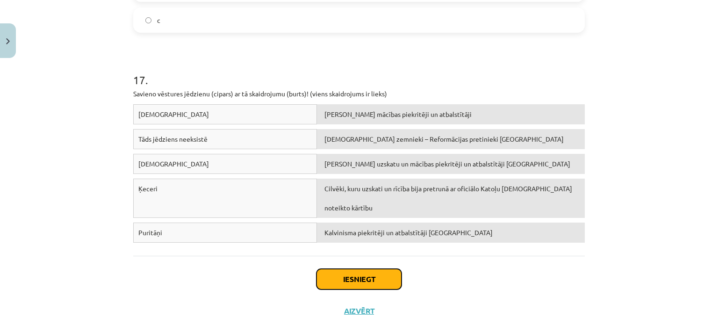
click at [370, 273] on button "Iesniegt" at bounding box center [358, 279] width 85 height 21
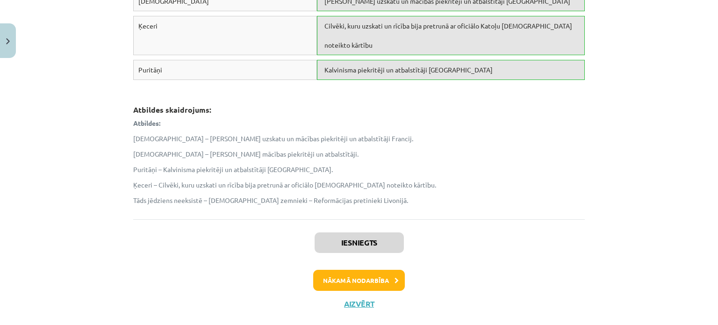
scroll to position [2637, 0]
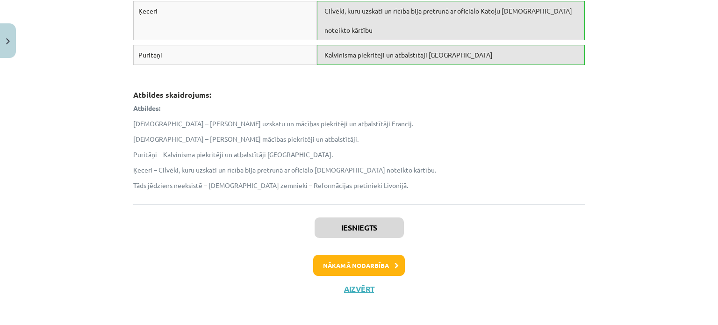
click at [393, 256] on button "Nākamā nodarbība" at bounding box center [359, 266] width 92 height 22
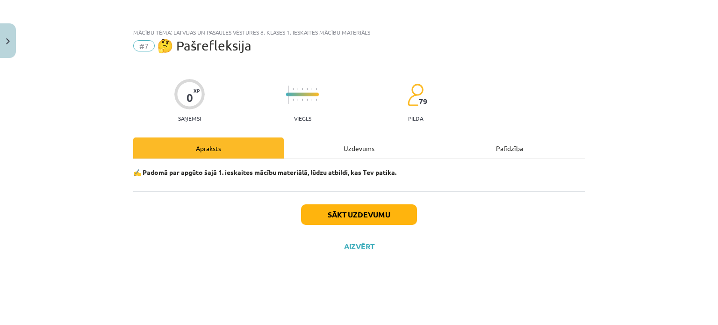
scroll to position [0, 0]
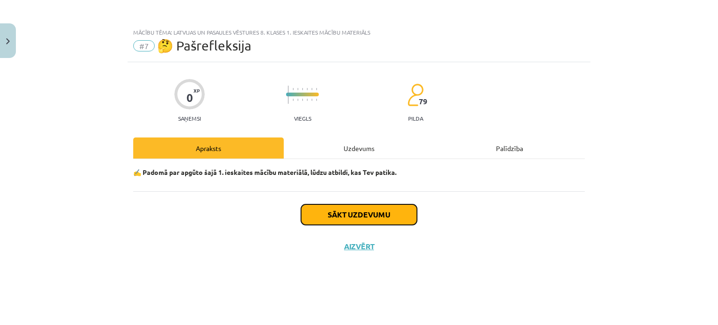
click at [370, 216] on button "Sākt uzdevumu" at bounding box center [359, 214] width 116 height 21
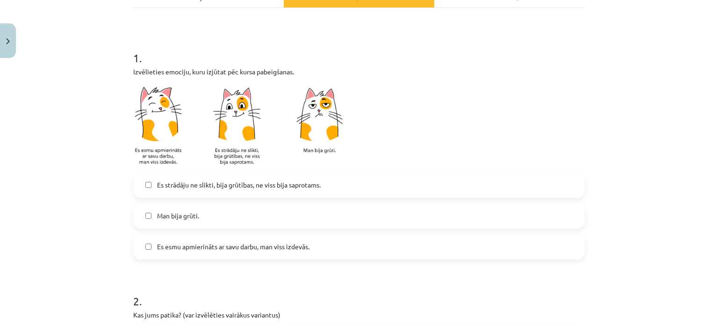
scroll to position [152, 0]
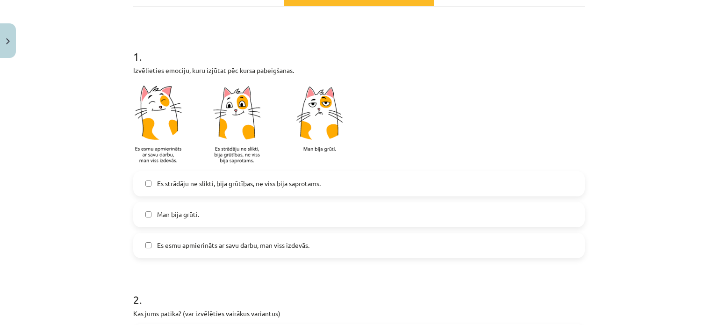
click at [465, 252] on label "Es esmu apmierināts ar savu darbu, man viss izdevās." at bounding box center [359, 245] width 450 height 23
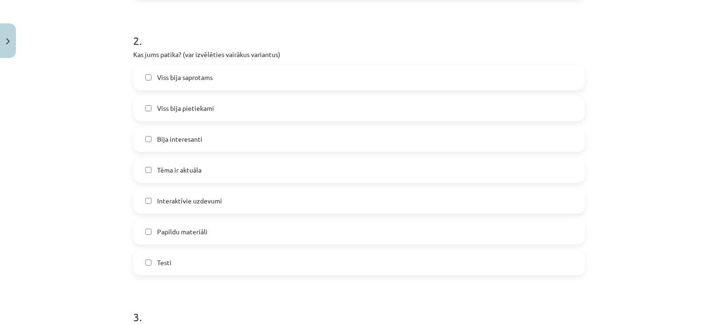
scroll to position [414, 0]
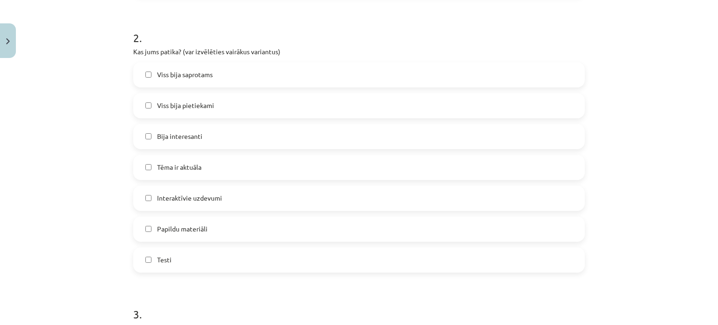
click at [392, 254] on label "Testi" at bounding box center [359, 259] width 450 height 23
click at [393, 201] on label "Interaktīvie uzdevumi" at bounding box center [359, 198] width 450 height 23
click at [409, 72] on label "Viss bija saprotams" at bounding box center [359, 74] width 450 height 23
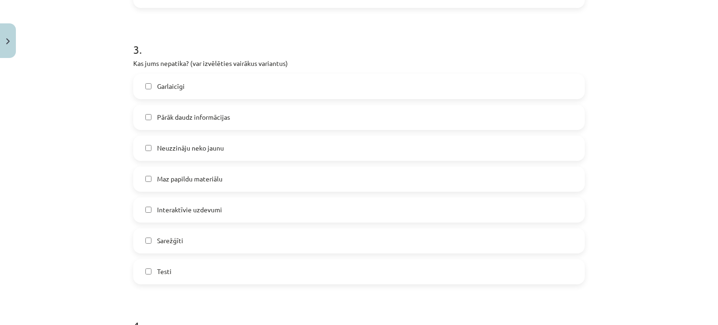
scroll to position [687, 0]
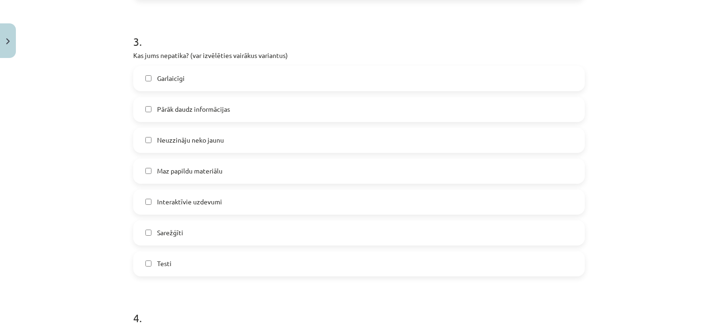
click at [346, 103] on label "Pārāk daudz informācijas" at bounding box center [359, 109] width 450 height 23
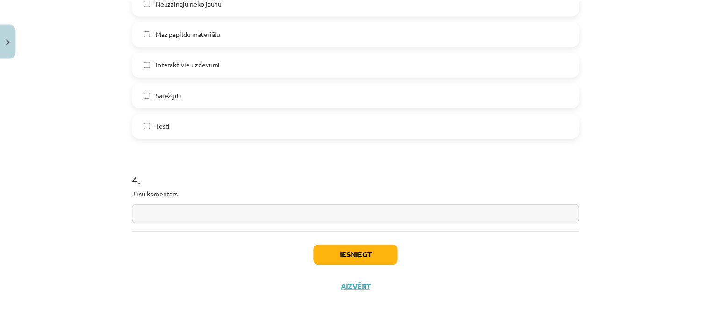
scroll to position [825, 0]
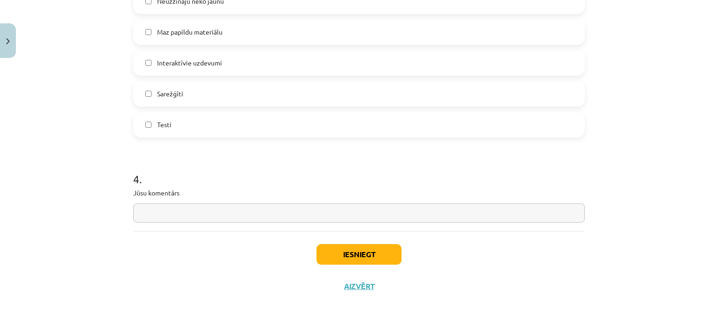
click at [559, 217] on input "text" at bounding box center [359, 212] width 452 height 19
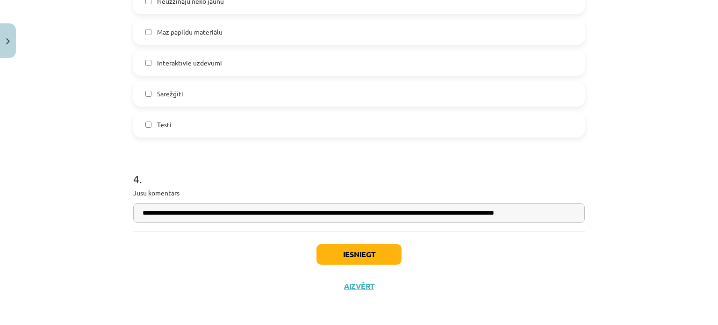
type input "**********"
click at [363, 260] on button "Iesniegt" at bounding box center [358, 254] width 85 height 21
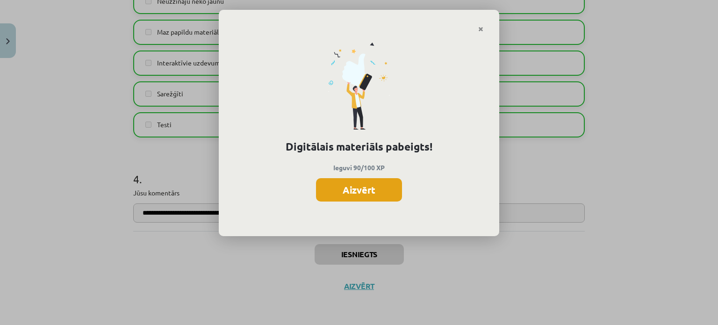
click at [366, 189] on button "Aizvērt" at bounding box center [359, 189] width 86 height 23
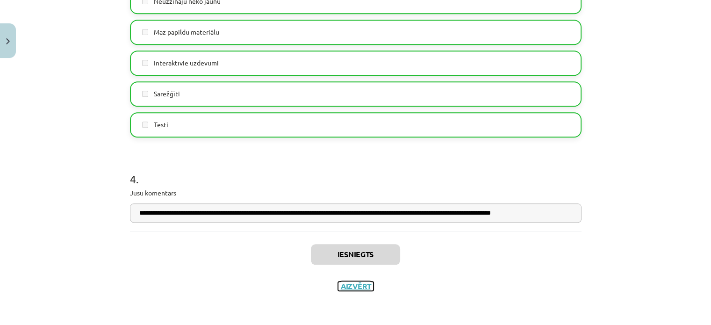
click at [349, 287] on button "Aizvērt" at bounding box center [356, 285] width 36 height 9
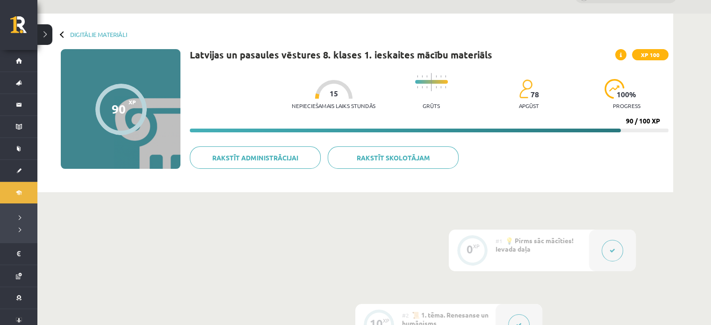
scroll to position [0, 0]
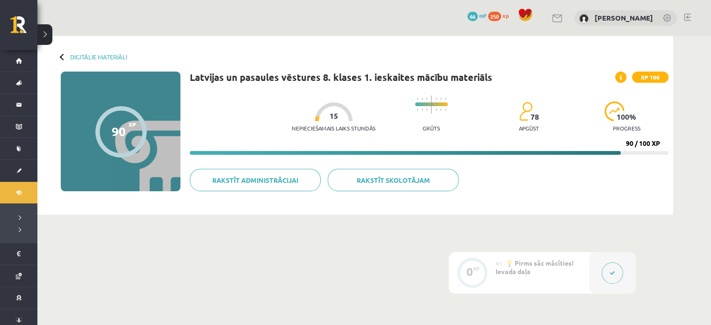
click at [518, 16] on span at bounding box center [525, 15] width 14 height 14
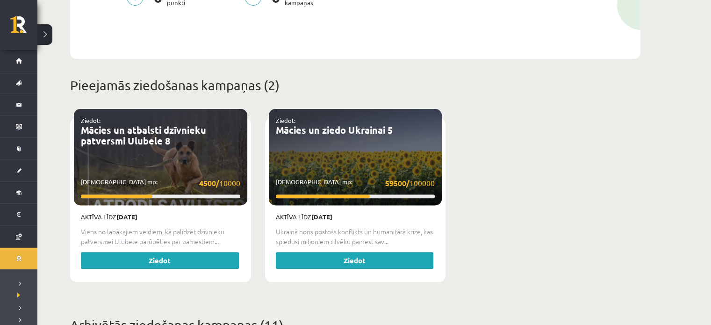
scroll to position [302, 0]
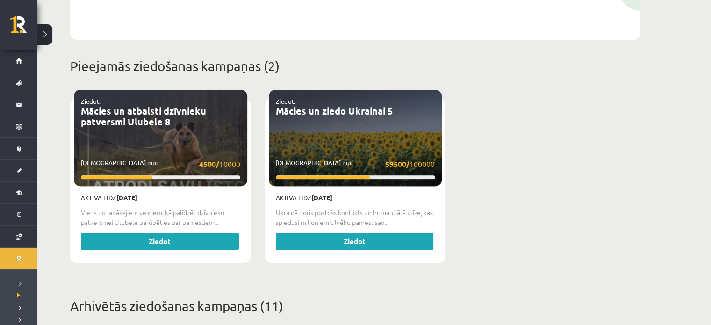
click at [41, 37] on button at bounding box center [44, 34] width 15 height 21
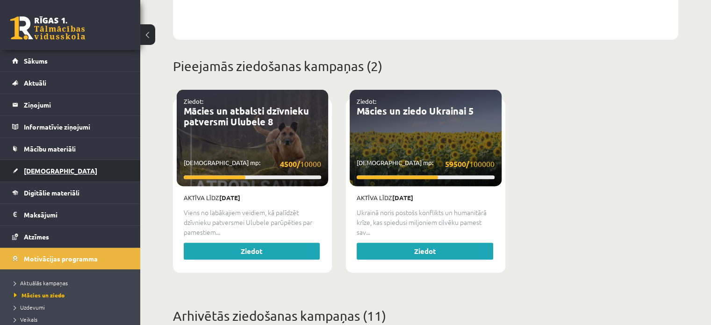
click at [49, 169] on span "[DEMOGRAPHIC_DATA]" at bounding box center [60, 170] width 73 height 8
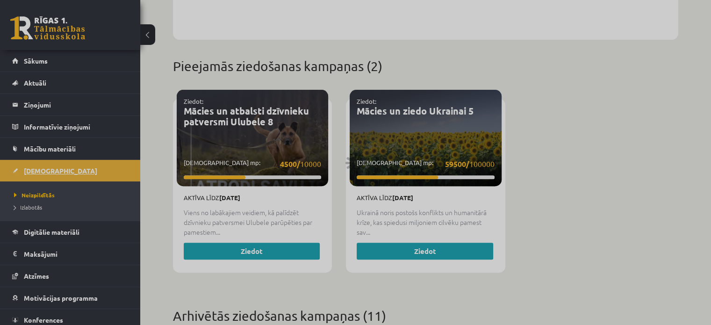
click at [49, 169] on div at bounding box center [355, 162] width 711 height 325
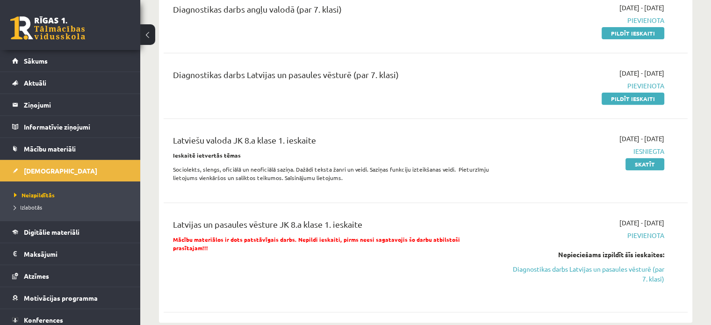
scroll to position [368, 0]
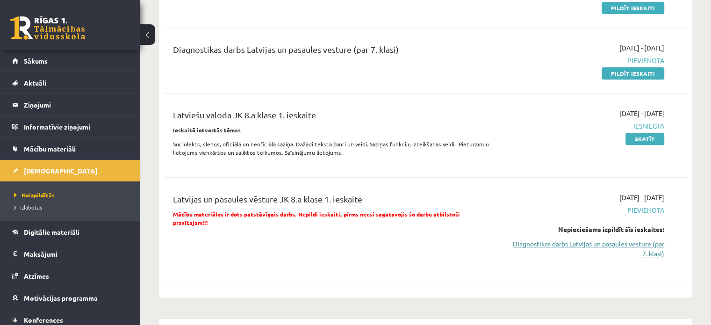
click at [593, 241] on link "Diagnostikas darbs Latvijas un pasaules vēsturē (par 7. klasi)" at bounding box center [587, 249] width 154 height 20
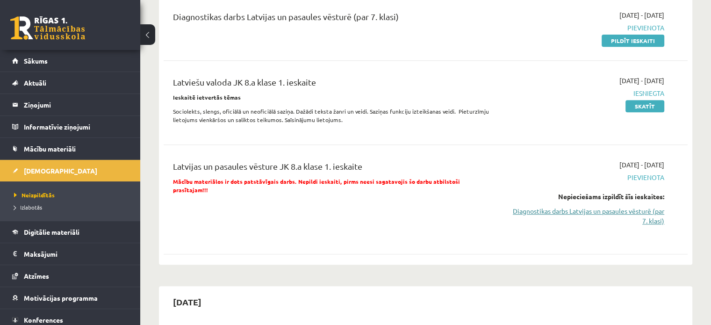
click at [582, 210] on link "Diagnostikas darbs Latvijas un pasaules vēsturē (par 7. klasi)" at bounding box center [587, 216] width 154 height 20
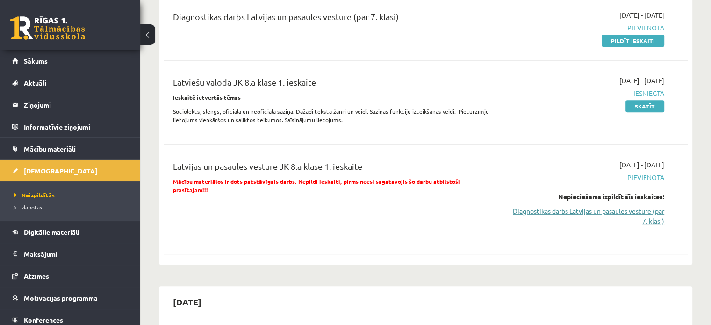
click at [582, 210] on link "Diagnostikas darbs Latvijas un pasaules vēsturē (par 7. klasi)" at bounding box center [587, 216] width 154 height 20
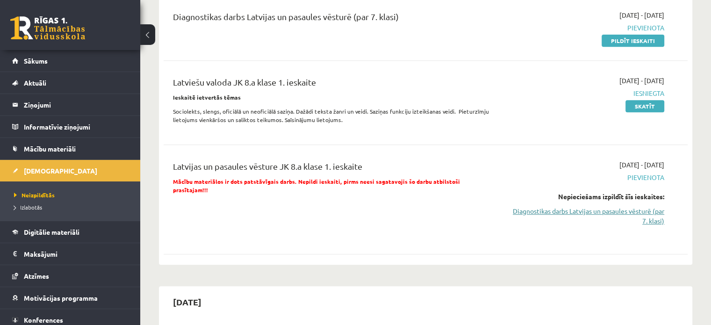
click at [582, 210] on link "Diagnostikas darbs Latvijas un pasaules vēsturē (par 7. klasi)" at bounding box center [587, 216] width 154 height 20
click at [641, 213] on link "Diagnostikas darbs Latvijas un pasaules vēsturē (par 7. klasi)" at bounding box center [587, 216] width 154 height 20
click at [646, 210] on link "Diagnostikas darbs Latvijas un pasaules vēsturē (par 7. klasi)" at bounding box center [587, 216] width 154 height 20
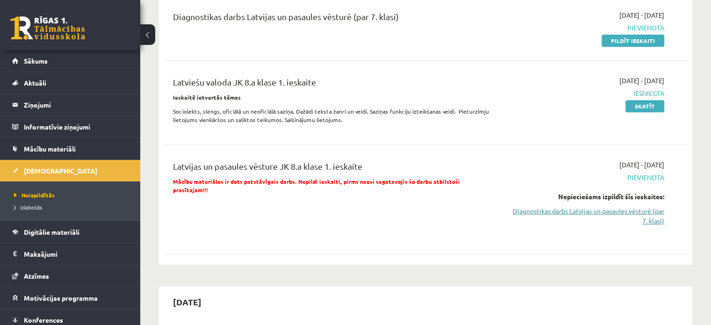
click at [646, 210] on link "Diagnostikas darbs Latvijas un pasaules vēsturē (par 7. klasi)" at bounding box center [587, 216] width 154 height 20
click at [646, 39] on link "Pildīt ieskaiti" at bounding box center [633, 41] width 63 height 12
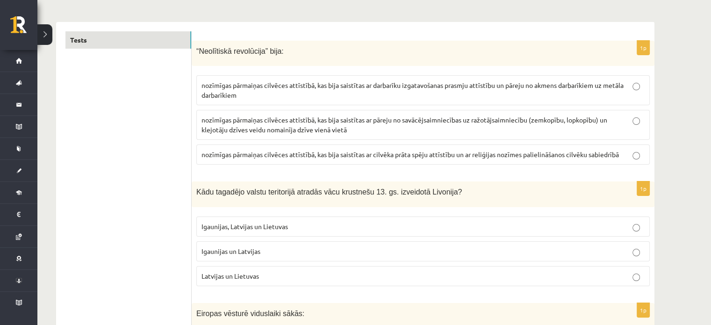
scroll to position [132, 0]
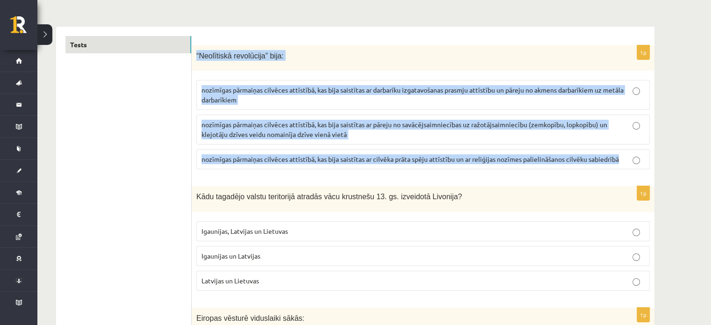
drag, startPoint x: 194, startPoint y: 54, endPoint x: 624, endPoint y: 164, distance: 443.4
click at [624, 164] on div "1p “Neolītiskā revolūcija” bija: nozīmīgas pārmaiņas cilvēces attīstībā, kas bi…" at bounding box center [423, 111] width 463 height 132
copy div "“Neolītiskā revolūcija” bija: nozīmīgas pārmaiņas cilvēces attīstībā, kas bija …"
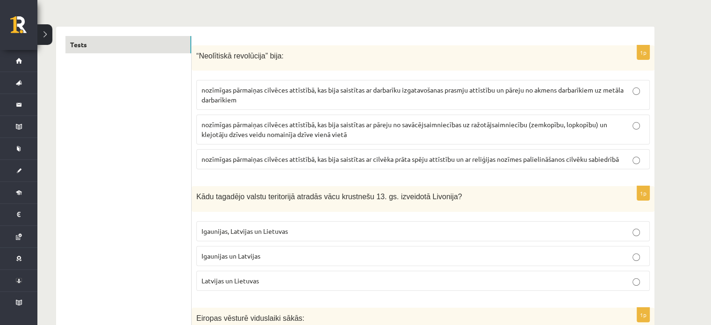
click at [427, 159] on span "nozīmīgas pārmaiņas cilvēces attīstībā, kas bija saistītas ar cilvēka prāta spē…" at bounding box center [409, 159] width 417 height 8
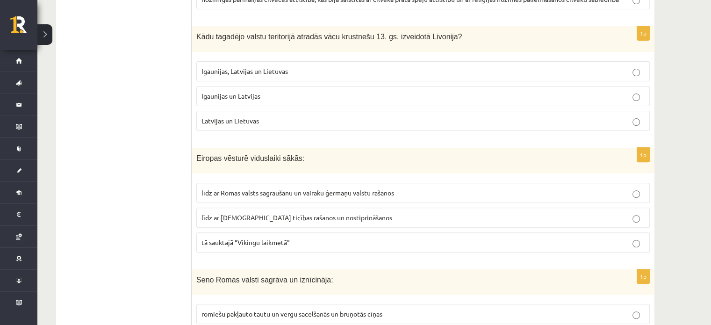
scroll to position [282, 0]
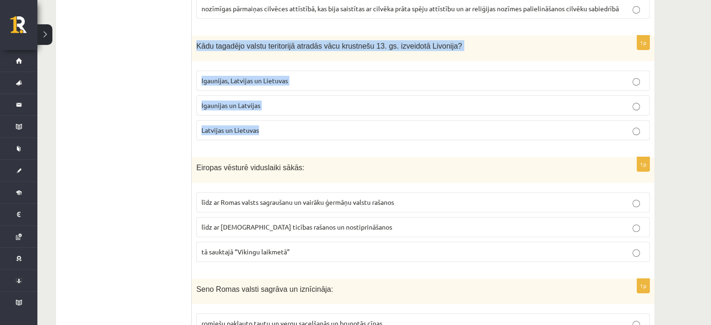
drag, startPoint x: 195, startPoint y: 45, endPoint x: 478, endPoint y: 129, distance: 294.5
click at [479, 130] on div "1p Kādu tagadējo valstu teritorijā atradās vācu krustnešu 13. gs. izveidotā Liv…" at bounding box center [423, 92] width 463 height 112
copy div "Kādu tagadējo valstu teritorijā atradās vācu krustnešu 13. gs. izveidotā Livoni…"
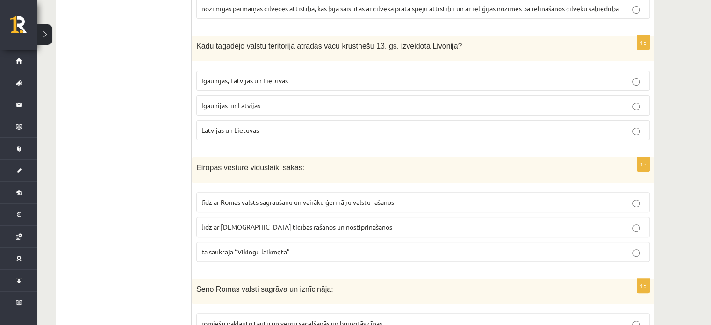
click at [258, 102] on span "Igaunijas un Latvijas" at bounding box center [230, 105] width 59 height 8
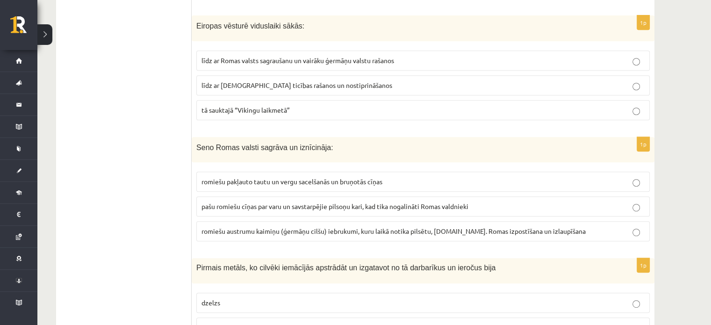
scroll to position [429, 0]
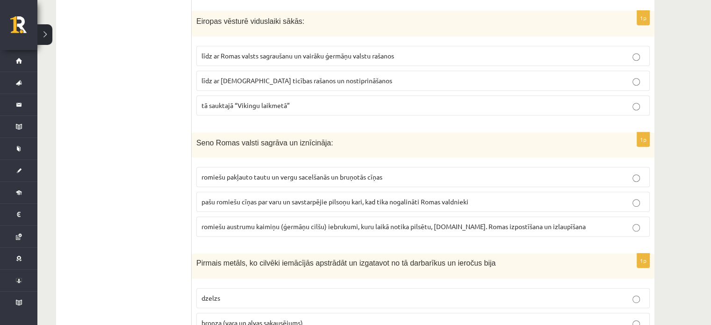
click at [616, 51] on p "līdz ar Romas valsts sagraušanu un vairāku ģermāņu valstu rašanos" at bounding box center [422, 56] width 443 height 10
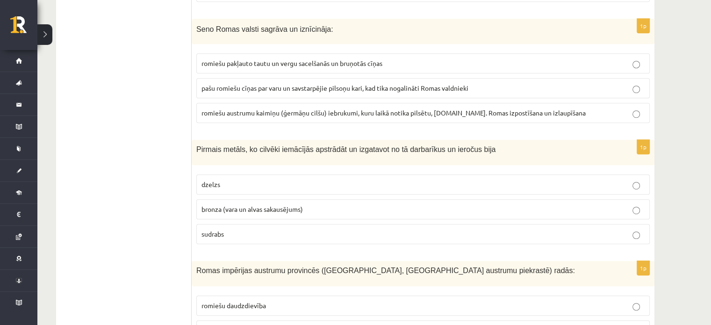
scroll to position [546, 0]
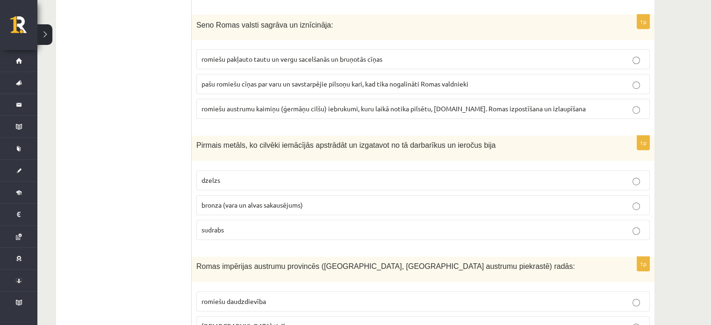
click at [549, 58] on p "romiešu pakļauto tautu un vergu sacelšanās un bruņotās cīņas" at bounding box center [422, 59] width 443 height 10
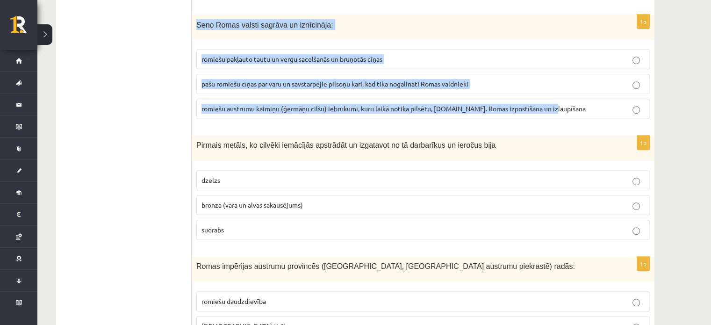
drag, startPoint x: 197, startPoint y: 22, endPoint x: 548, endPoint y: 107, distance: 361.3
click at [560, 105] on div "1p Seno Romas valsti sagrāva un iznīcināja: romiešu pakļauto tautu un vergu sac…" at bounding box center [423, 70] width 463 height 112
copy div "Seno Romas valsti sagrāva un iznīcināja: romiešu pakļauto tautu un vergu sacelš…"
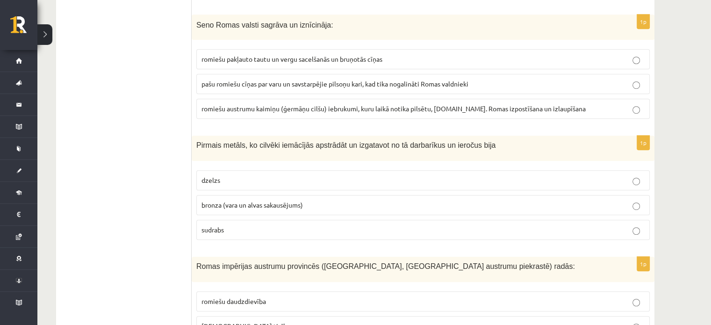
click at [230, 99] on label "romiešu austrumu kaimiņu (ģermāņu cilšu) iebrukumi, kuru laikā notika pilsētu, …" at bounding box center [422, 109] width 453 height 20
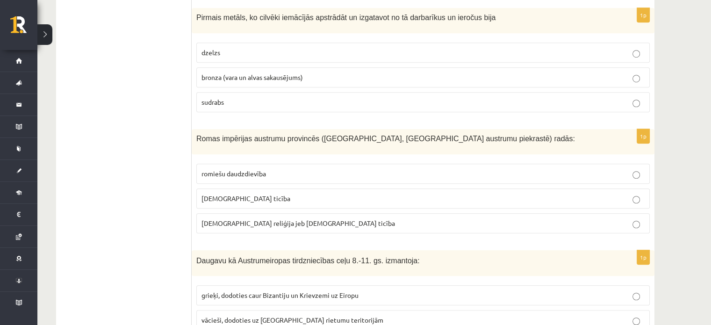
scroll to position [669, 0]
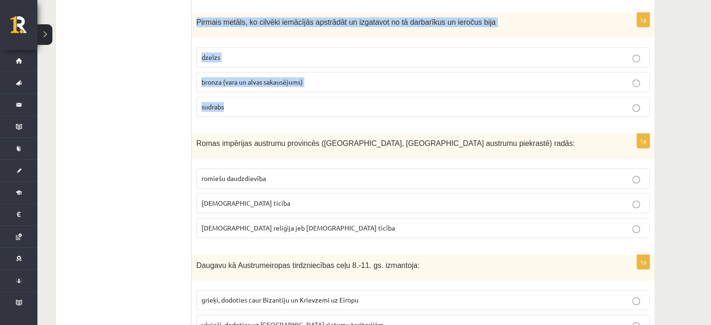
drag, startPoint x: 196, startPoint y: 16, endPoint x: 420, endPoint y: 99, distance: 238.1
click at [420, 99] on div "1p Pirmais metāls, ko cilvēki iemācījās apstrādāt un izgatavot no tā darbarīkus…" at bounding box center [423, 69] width 463 height 112
copy div "Pirmais metāls, ko cilvēki iemācījās apstrādāt un izgatavot no tā darbarīkus un…"
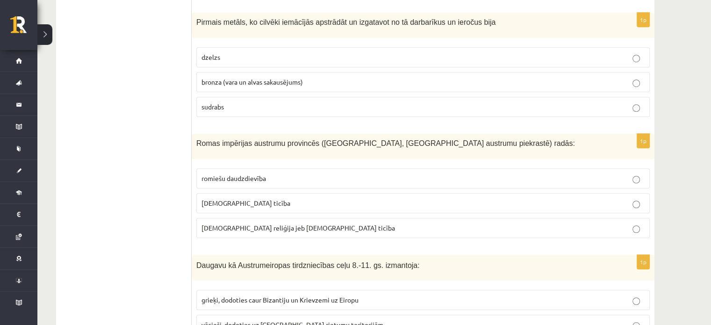
click at [233, 79] on span "bronza (vara un alvas sakausējums)" at bounding box center [251, 82] width 101 height 8
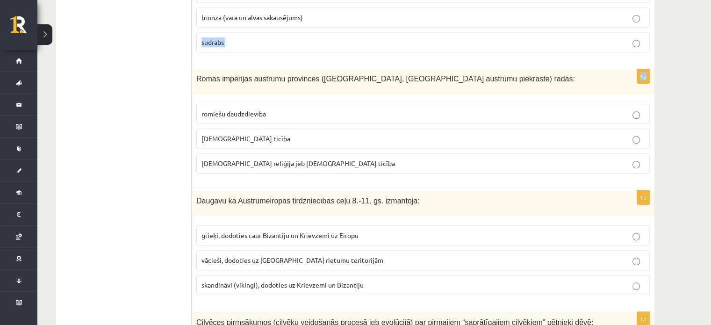
scroll to position [733, 0]
drag, startPoint x: 197, startPoint y: 11, endPoint x: 334, endPoint y: 13, distance: 136.5
click at [278, 49] on label "sudrabs" at bounding box center [422, 43] width 453 height 20
click at [323, 14] on p "bronza (vara un alvas sakausējums)" at bounding box center [422, 19] width 443 height 10
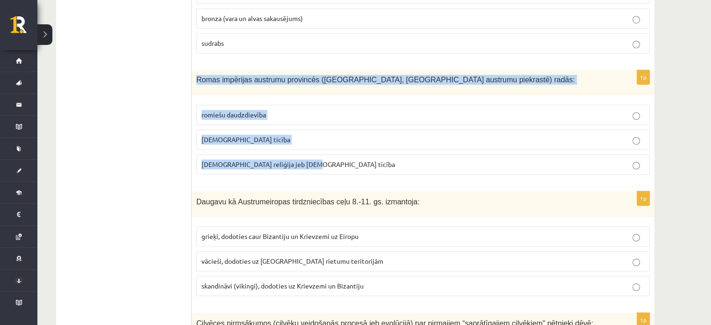
drag, startPoint x: 196, startPoint y: 76, endPoint x: 314, endPoint y: 166, distance: 148.4
click at [314, 166] on div "1p Romas impērijas austrumu provincēs (Palestīnā, Vidusjūras austrumu piekrastē…" at bounding box center [423, 126] width 463 height 112
copy div "Romas impērijas austrumu provincēs (Palestīnā, Vidusjūras austrumu piekrastē) r…"
click at [241, 144] on label "kristīgā ticība" at bounding box center [422, 139] width 453 height 20
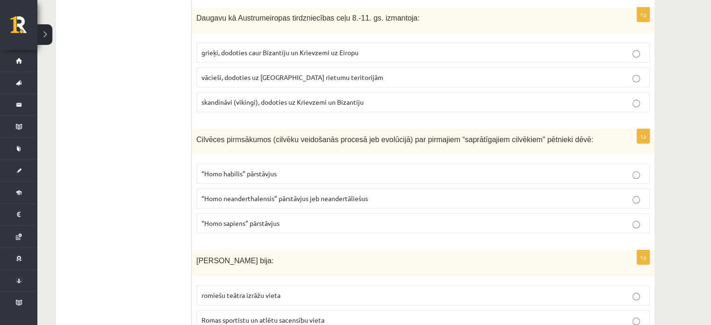
scroll to position [912, 0]
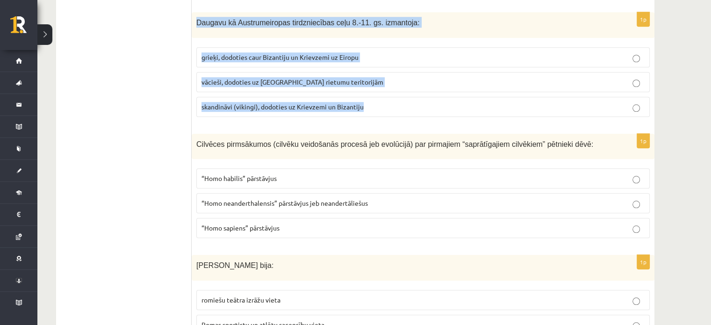
drag, startPoint x: 197, startPoint y: 15, endPoint x: 361, endPoint y: 103, distance: 186.5
click at [361, 103] on div "1p Daugavu kā Austrumeiropas tirdzniecības ceļu 8.-11. gs. izmantoja: grieķi, d…" at bounding box center [423, 68] width 463 height 112
copy div "Daugavu kā Austrumeiropas tirdzniecības ceļu 8.-11. gs. izmantoja: grieķi, dodo…"
click at [314, 103] on span "skandināvi (vikingi), dodoties uz Krievzemi un Bizantiju" at bounding box center [282, 106] width 162 height 8
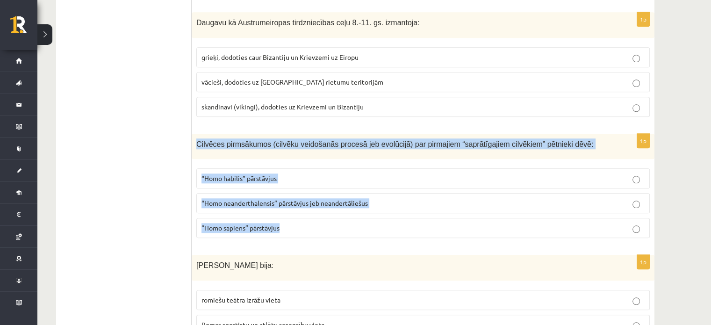
drag, startPoint x: 196, startPoint y: 139, endPoint x: 403, endPoint y: 218, distance: 221.8
click at [403, 218] on div "1p Cilvēces pirmsākumos (cilvēku veidošanās procesā jeb evolūcijā) par pirmajie…" at bounding box center [423, 190] width 463 height 112
copy div "Cilvēces pirmsākumos (cilvēku veidošanās procesā jeb evolūcijā) par pirmajiem “…"
click at [219, 223] on span "“Homo sapiens” pārstāvjus" at bounding box center [240, 227] width 78 height 8
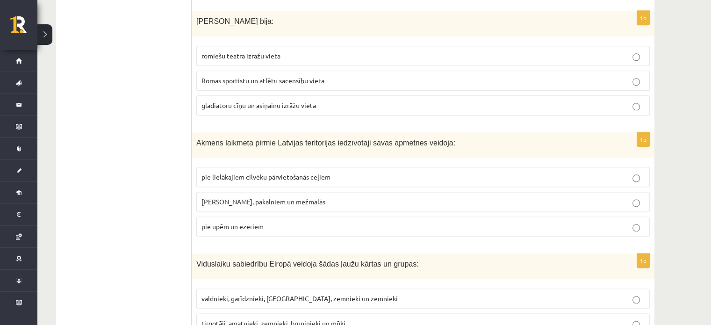
scroll to position [1152, 0]
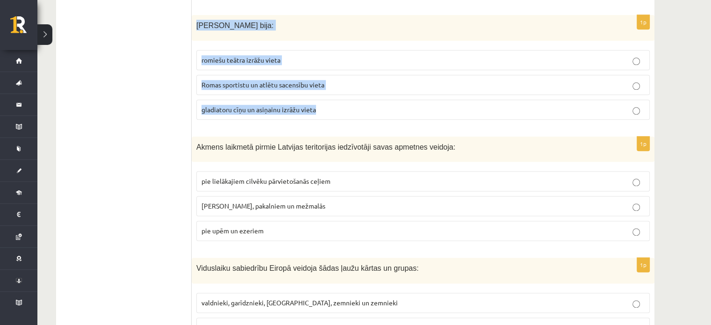
drag, startPoint x: 195, startPoint y: 18, endPoint x: 319, endPoint y: 106, distance: 152.3
click at [319, 106] on div "1p Romas Kolizejs bija: romiešu teātra izrāžu vieta Romas sportistu un atlētu s…" at bounding box center [423, 71] width 463 height 112
copy div "Romas Kolizejs bija: romiešu teātra izrāžu vieta Romas sportistu un atlētu sace…"
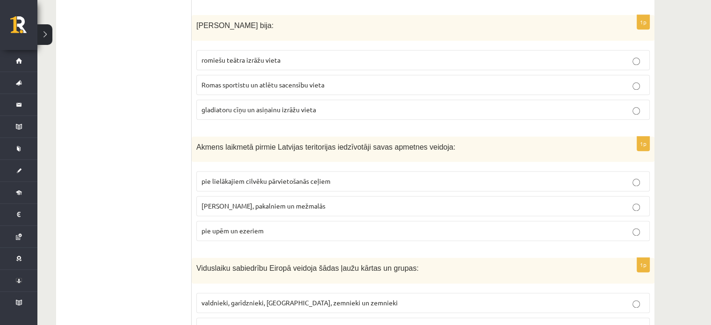
click at [246, 106] on span "gladiatoru cīņu un asiņainu izrāžu vieta" at bounding box center [258, 109] width 115 height 8
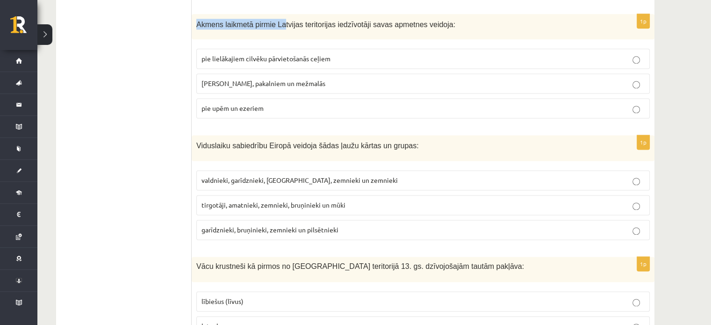
scroll to position [1274, 0]
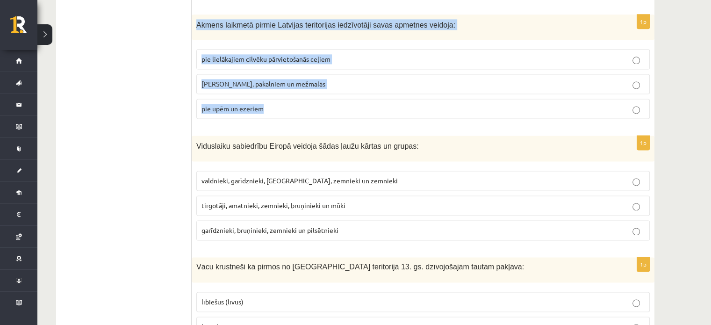
drag, startPoint x: 195, startPoint y: 8, endPoint x: 342, endPoint y: 93, distance: 169.0
click at [342, 93] on div "1p Akmens laikmetā pirmie Latvijas teritorijas iedzīvotāji savas apmetnes veido…" at bounding box center [423, 70] width 463 height 112
copy div "Akmens laikmetā pirmie Latvijas teritorijas iedzīvotāji savas apmetnes veidoja:…"
click at [316, 99] on label "pie upēm un ezeriem" at bounding box center [422, 109] width 453 height 20
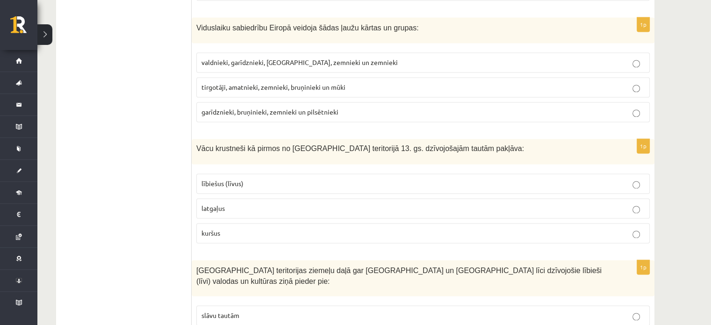
scroll to position [1397, 0]
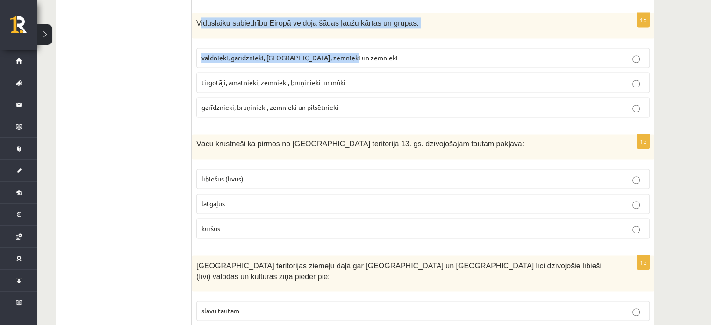
drag, startPoint x: 198, startPoint y: 16, endPoint x: 342, endPoint y: 52, distance: 147.9
click at [342, 52] on div "1p Viduslaiku sabiedrību Eiropā veidoja šādas ļaužu kārtas un grupas: valdnieki…" at bounding box center [423, 69] width 463 height 112
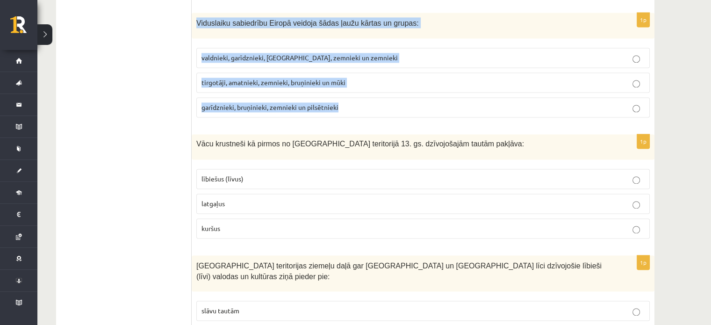
drag, startPoint x: 196, startPoint y: 14, endPoint x: 338, endPoint y: 103, distance: 168.2
click at [338, 103] on div "1p Viduslaiku sabiedrību Eiropā veidoja šādas ļaužu kārtas un grupas: valdnieki…" at bounding box center [423, 69] width 463 height 112
copy div "Viduslaiku sabiedrību Eiropā veidoja šādas ļaužu kārtas un grupas: valdnieki, g…"
click at [298, 103] on span "garīdznieki, bruņinieki, zemnieki un pilsētnieki" at bounding box center [269, 107] width 137 height 8
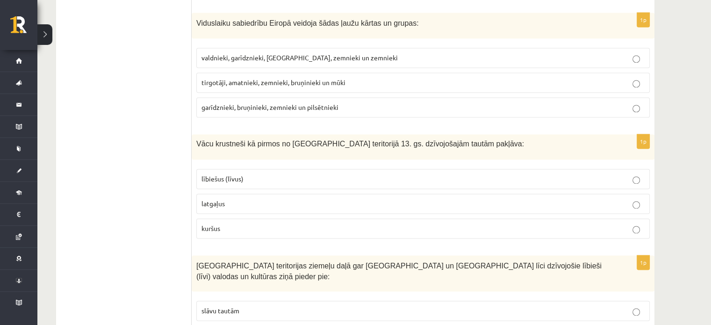
click at [298, 103] on span "garīdznieki, bruņinieki, zemnieki un pilsētnieki" at bounding box center [269, 107] width 137 height 8
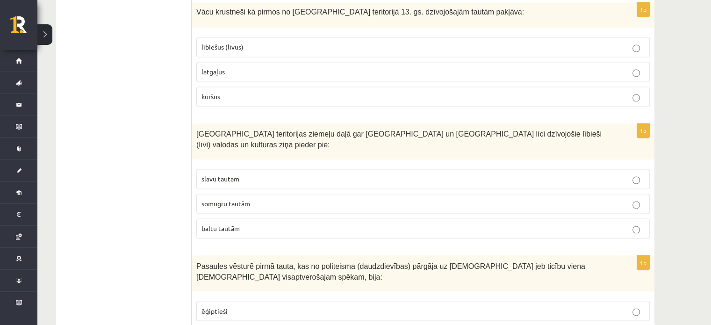
scroll to position [1515, 0]
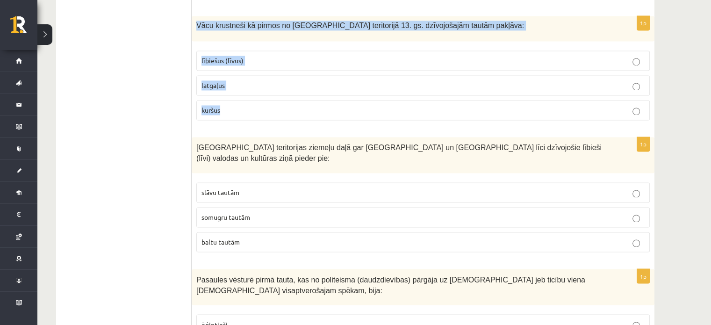
drag, startPoint x: 196, startPoint y: 3, endPoint x: 391, endPoint y: 100, distance: 217.0
click at [391, 100] on div "1p Vācu krustneši kā pirmos no Latvijas teritorijā 13. gs. dzīvojošajām tautām …" at bounding box center [423, 72] width 463 height 112
click at [271, 81] on p "latgaļus" at bounding box center [422, 85] width 443 height 10
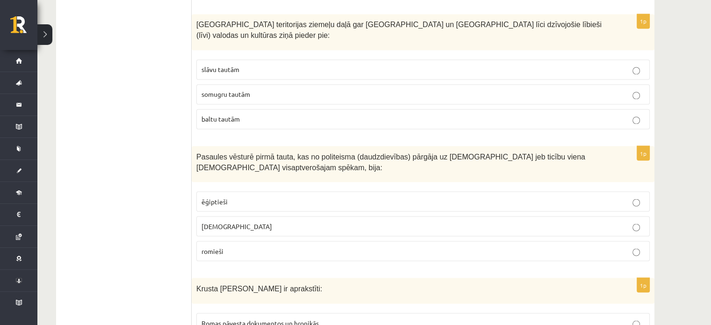
scroll to position [1643, 0]
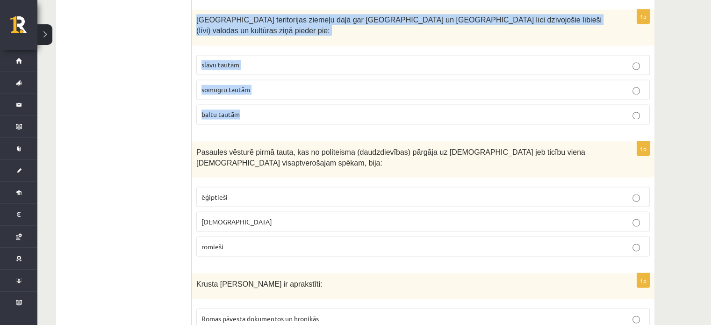
drag, startPoint x: 195, startPoint y: 9, endPoint x: 314, endPoint y: 78, distance: 137.0
click at [343, 86] on div "1p Latvijas teritorijas ziemeļu daļā gar Baltijas jūru un Rīgas jūras līci dzīv…" at bounding box center [423, 70] width 463 height 122
click at [260, 85] on p "somugru tautām" at bounding box center [422, 90] width 443 height 10
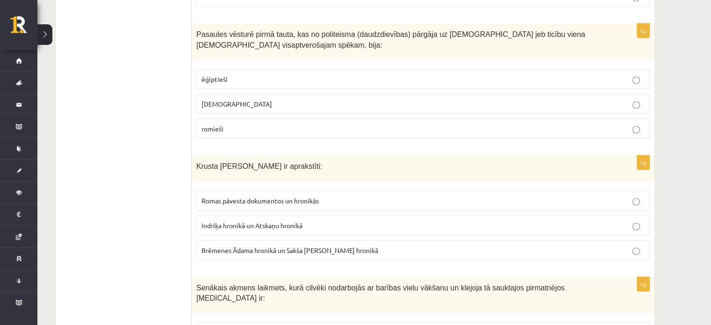
scroll to position [1756, 0]
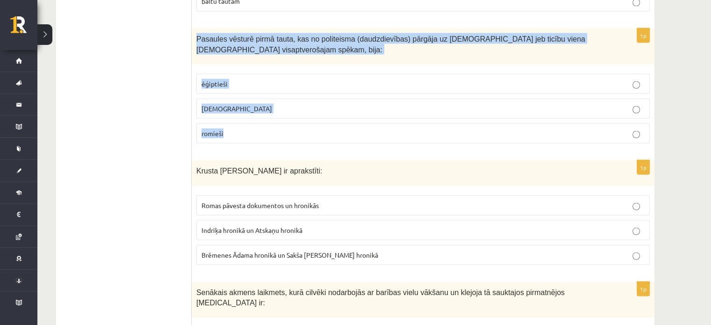
drag, startPoint x: 194, startPoint y: 15, endPoint x: 247, endPoint y: 106, distance: 104.9
click at [247, 106] on div "1p Pasaules vēsturē pirmā tauta, kas no politeisma (daudzdievības) pārgāja uz m…" at bounding box center [423, 89] width 463 height 122
click at [249, 103] on p "ebreji" at bounding box center [422, 108] width 443 height 10
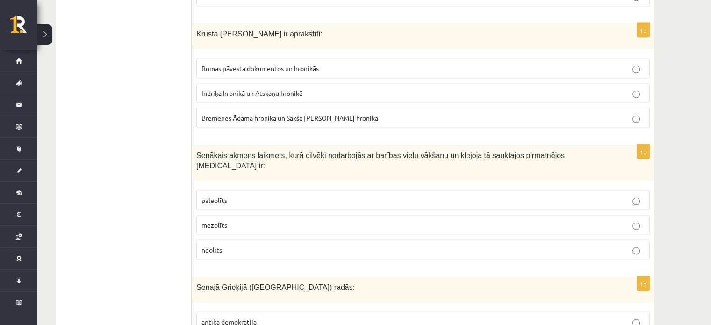
scroll to position [1897, 0]
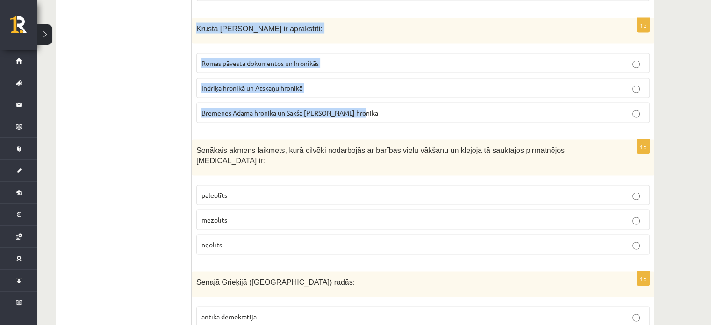
drag, startPoint x: 195, startPoint y: 7, endPoint x: 357, endPoint y: 105, distance: 189.1
click at [359, 105] on div "1p Krusta kari Baltijā ir aprakstīti: Romas pāvesta dokumentos un hronikās Indr…" at bounding box center [423, 74] width 463 height 112
click at [287, 108] on span "Brēmenes Ādama hronikā un Sakša Gramatiķa hronikā" at bounding box center [289, 112] width 177 height 8
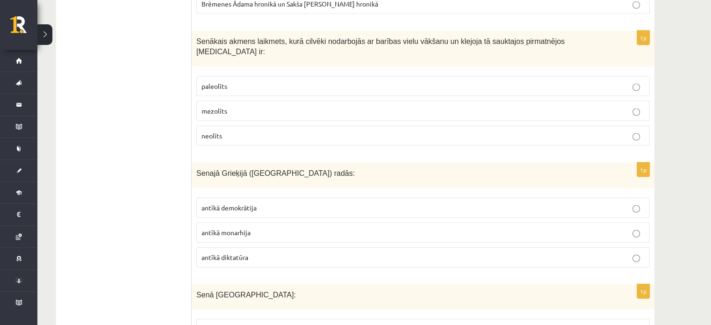
scroll to position [2010, 0]
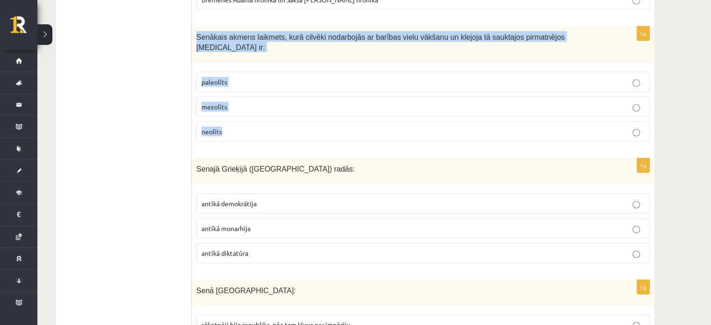
drag, startPoint x: 196, startPoint y: 18, endPoint x: 222, endPoint y: 100, distance: 86.8
click at [222, 100] on div "1p Senākais akmens laikmets, kurā cilvēki nodarbojās ar barības vielu vākšanu u…" at bounding box center [423, 88] width 463 height 122
click at [267, 77] on p "paleolīts" at bounding box center [422, 82] width 443 height 10
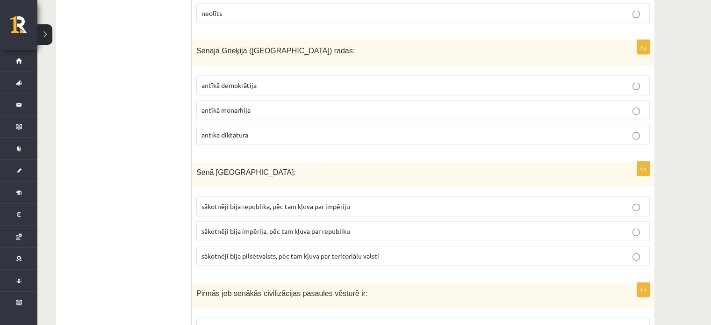
scroll to position [2133, 0]
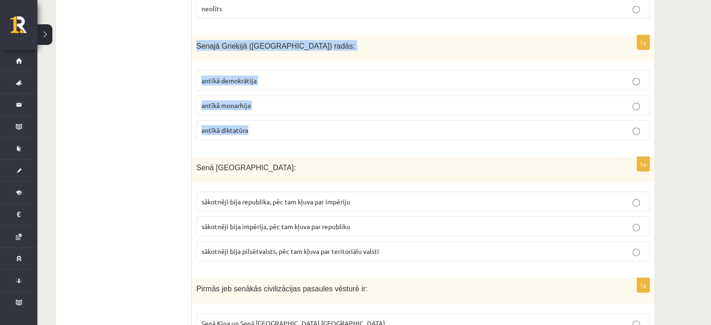
drag, startPoint x: 196, startPoint y: 14, endPoint x: 299, endPoint y: 96, distance: 132.0
click at [299, 96] on div "1p Senajā Grieķijā (Atēnās) radās: antīkā demokrātija antīkā monarhija antīkā d…" at bounding box center [423, 92] width 463 height 112
click at [269, 71] on label "antīkā demokrātija" at bounding box center [422, 81] width 453 height 20
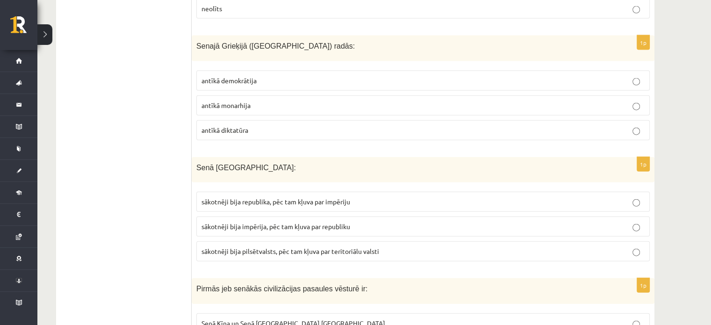
click at [271, 76] on p "antīkā demokrātija" at bounding box center [422, 81] width 443 height 10
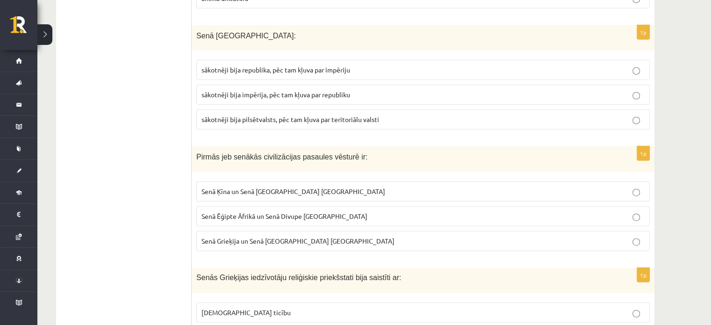
scroll to position [2251, 0]
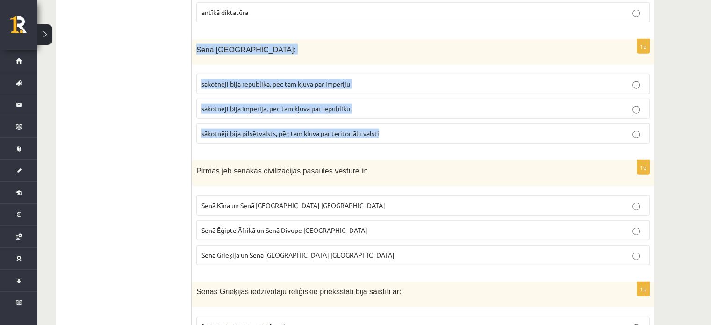
drag, startPoint x: 196, startPoint y: 13, endPoint x: 378, endPoint y: 100, distance: 201.5
click at [380, 102] on div "1p Senā Roma: sākotnēji bija republika, pēc tam kļuva par impēriju sākotnēji bi…" at bounding box center [423, 95] width 463 height 112
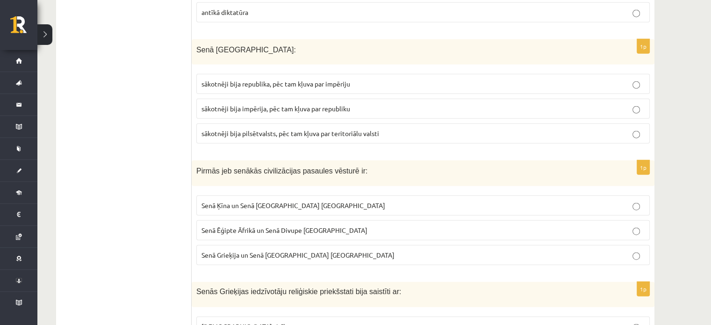
click at [249, 74] on label "sākotnēji bija republika, pēc tam kļuva par impēriju" at bounding box center [422, 84] width 453 height 20
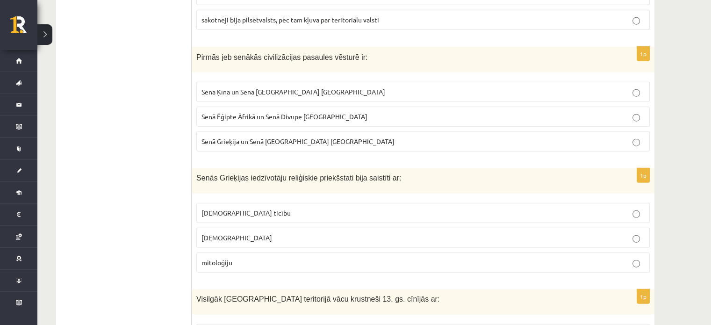
scroll to position [2369, 0]
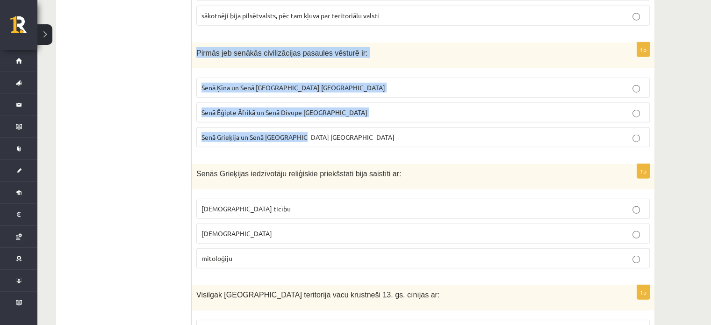
drag, startPoint x: 194, startPoint y: 16, endPoint x: 330, endPoint y: 100, distance: 159.5
click at [330, 100] on div "1p Pirmās jeb senākās civilizācijas pasaules vēsturē ir: Senā Ķīna un Senā Indi…" at bounding box center [423, 99] width 463 height 112
click at [194, 78] on div "1p Pirmās jeb senākās civilizācijas pasaules vēsturē ir: Senā Ķīna un Senā Indi…" at bounding box center [423, 99] width 463 height 112
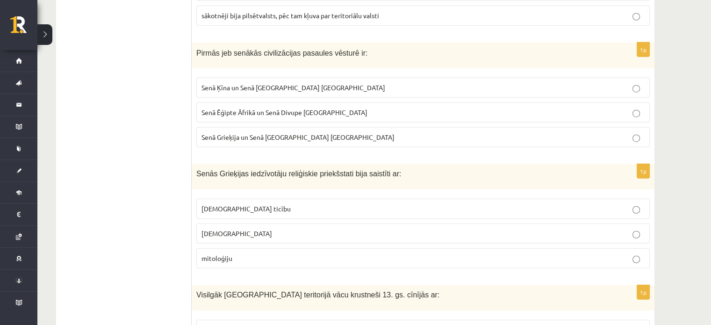
click at [236, 127] on label "Senā Grieķija un Senā Roma Eiropā" at bounding box center [422, 137] width 453 height 20
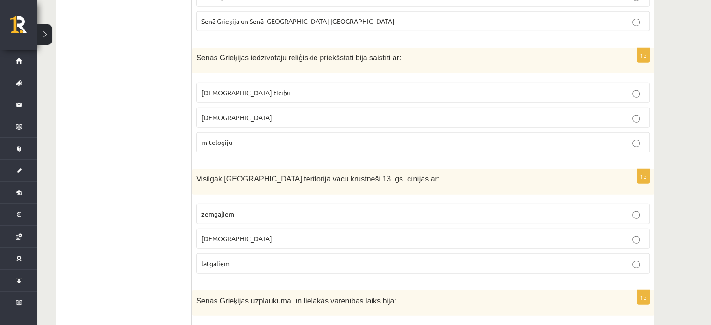
scroll to position [2490, 0]
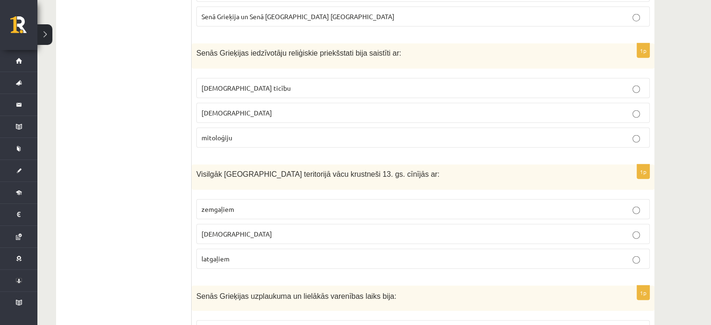
click at [560, 78] on label "kristīgo ticību" at bounding box center [422, 88] width 453 height 20
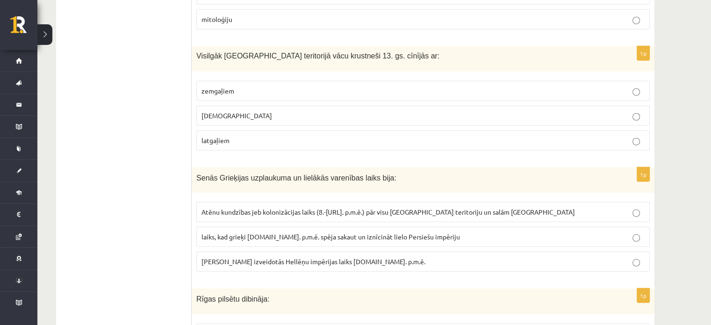
scroll to position [2603, 0]
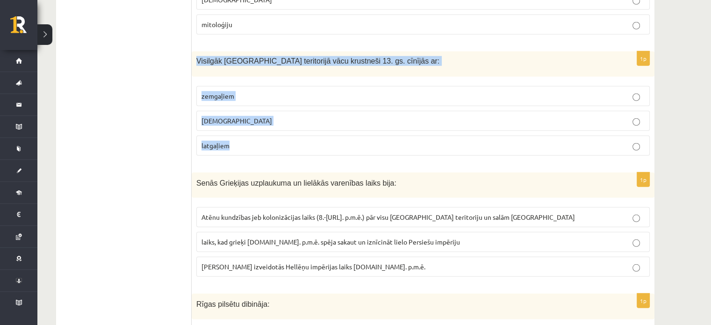
drag, startPoint x: 196, startPoint y: 24, endPoint x: 314, endPoint y: 102, distance: 141.2
click at [314, 102] on div "1p Visilgāk Latvijas teritorijā vācu krustneši 13. gs. cīnījās ar: zemgaļiem ku…" at bounding box center [423, 107] width 463 height 112
click at [243, 86] on label "zemgaļiem" at bounding box center [422, 96] width 453 height 20
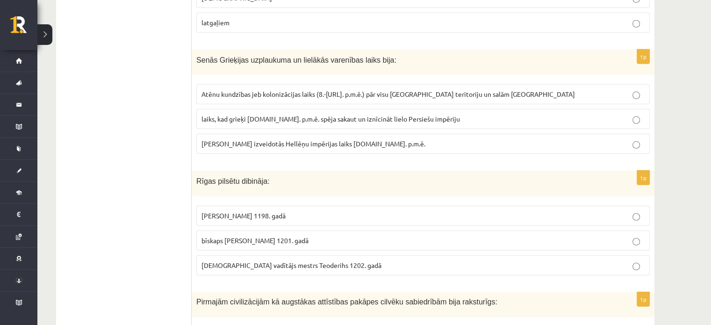
scroll to position [2730, 0]
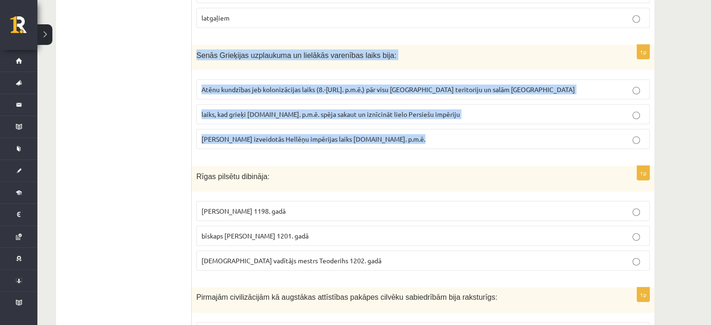
drag, startPoint x: 196, startPoint y: 22, endPoint x: 439, endPoint y: 97, distance: 255.0
click at [439, 97] on div "1p Senās Grieķijas uzplaukuma un lielākās varenības laiks bija: Atēnu kundzības…" at bounding box center [423, 101] width 463 height 112
click at [266, 110] on span "laiks, kad grieķi 5.gs. p.m.ē. spēja sakaut un iznīcināt lielo Persiešu impēriju" at bounding box center [330, 114] width 258 height 8
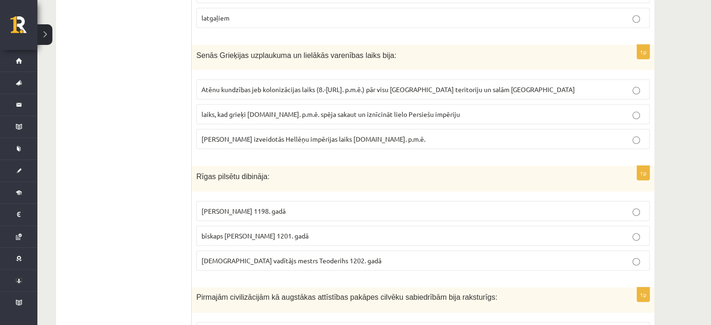
click at [266, 110] on span "laiks, kad grieķi 5.gs. p.m.ē. spēja sakaut un iznīcināt lielo Persiešu impēriju" at bounding box center [330, 114] width 258 height 8
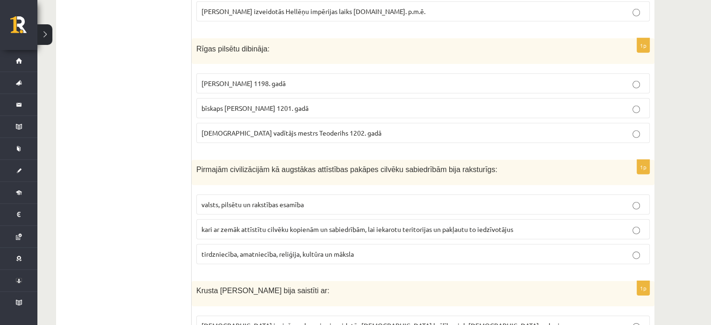
scroll to position [2849, 0]
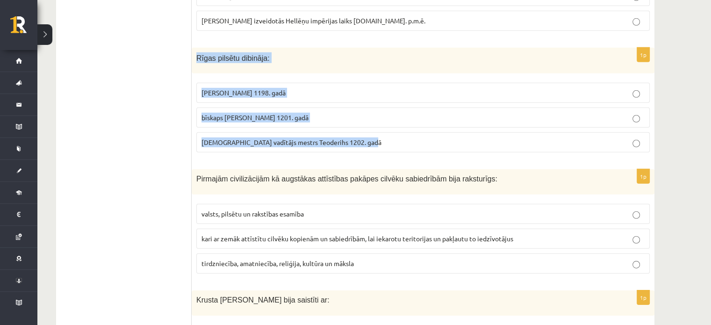
drag, startPoint x: 197, startPoint y: 22, endPoint x: 370, endPoint y: 112, distance: 195.1
click at [370, 112] on div "1p Rīgas pilsētu dibināja: bīskaps Meinards 1198. gadā bīskaps Alberts 1201. ga…" at bounding box center [423, 104] width 463 height 112
click at [359, 138] on span "Zobenbrāļu ordeņa vadītājs mestrs Teoderihs 1202. gadā" at bounding box center [291, 142] width 180 height 8
drag, startPoint x: 197, startPoint y: 20, endPoint x: 380, endPoint y: 115, distance: 206.3
click at [380, 116] on div "1p Rīgas pilsētu dibināja: bīskaps Meinards 1198. gadā bīskaps Alberts 1201. ga…" at bounding box center [423, 104] width 463 height 112
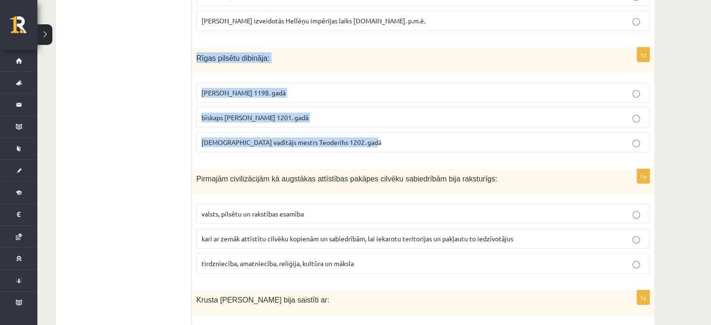
click at [282, 113] on p "bīskaps Alberts 1201. gadā" at bounding box center [422, 118] width 443 height 10
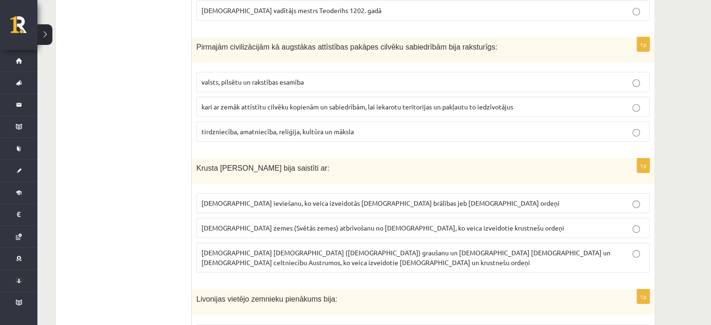
scroll to position [2975, 0]
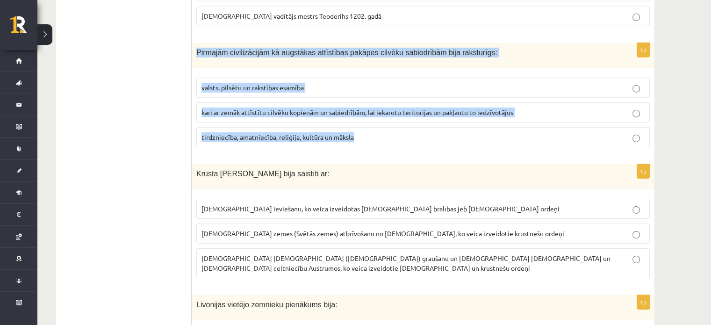
drag, startPoint x: 198, startPoint y: 5, endPoint x: 485, endPoint y: 102, distance: 302.6
click at [486, 102] on div "1p Pirmajām civilizācijām kā augstākas attīstības pakāpes cilvēku sabiedrībām b…" at bounding box center [423, 99] width 463 height 112
click at [323, 83] on p "valsts, pilsētu un rakstības esamība" at bounding box center [422, 88] width 443 height 10
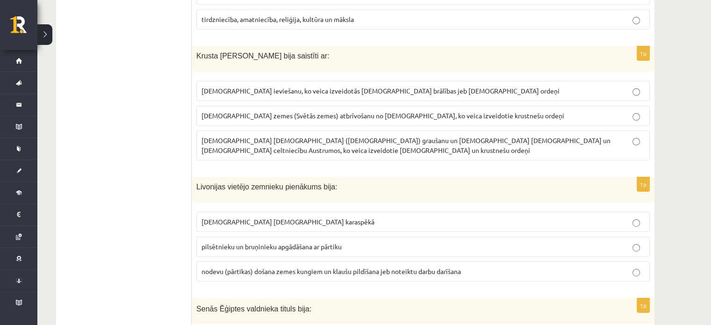
scroll to position [3097, 0]
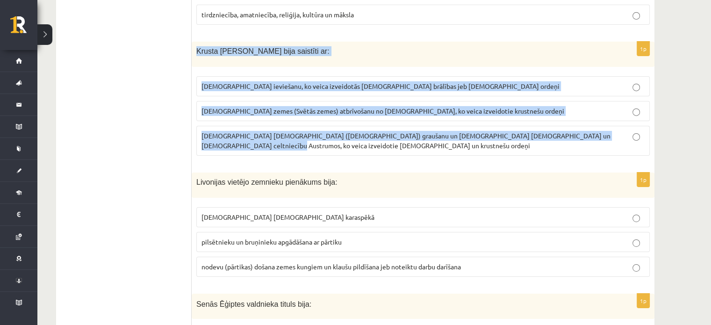
drag, startPoint x: 198, startPoint y: 13, endPoint x: 636, endPoint y: 115, distance: 449.2
click at [636, 115] on div "1p Krusta kari Austrumos bija saistīti ar: kristīgās ticības ieviešanu, ko veic…" at bounding box center [423, 103] width 463 height 122
click at [244, 107] on span "Kristus zemes (Svētās zemes) atbrīvošanu no musulmaņiem, ko veica izveidotie kr…" at bounding box center [382, 111] width 363 height 8
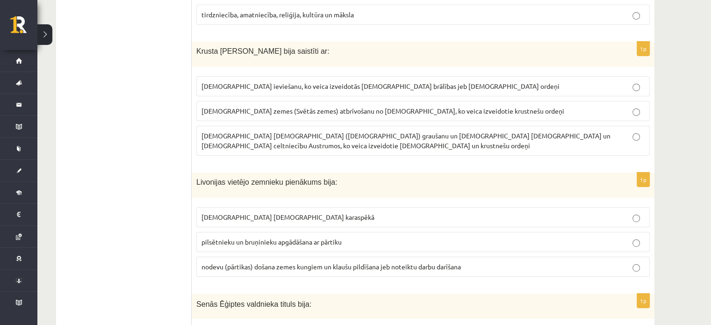
click at [244, 107] on span "Kristus zemes (Svētās zemes) atbrīvošanu no musulmaņiem, ko veica izveidotie kr…" at bounding box center [382, 111] width 363 height 8
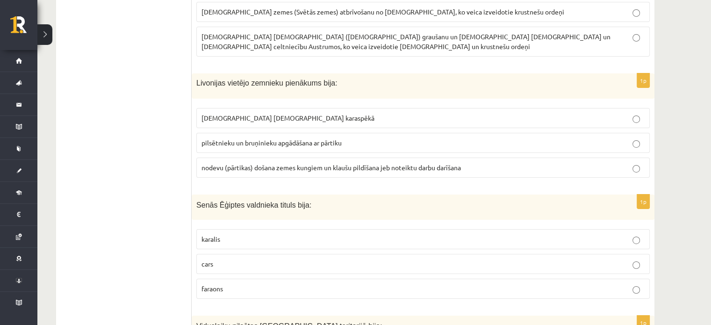
scroll to position [3215, 0]
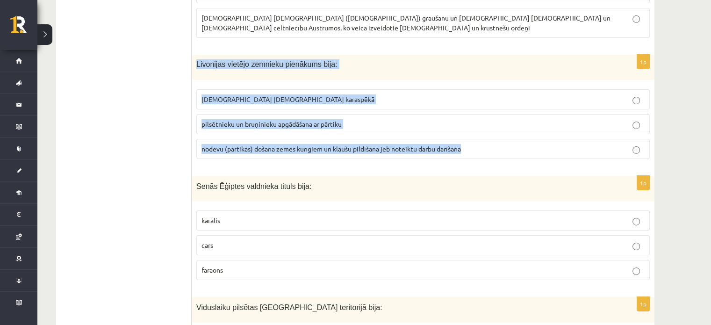
drag, startPoint x: 196, startPoint y: 14, endPoint x: 467, endPoint y: 118, distance: 290.3
click at [467, 118] on div "1p Livonijas vietējo zemnieku pienākums bija: karadienests Livonijas ordeņa kar…" at bounding box center [423, 111] width 463 height 112
click at [245, 144] on span "nodevu (pārtikas) došana zemes kungiem un klaušu pildīšana jeb noteiktu darbu d…" at bounding box center [330, 148] width 259 height 8
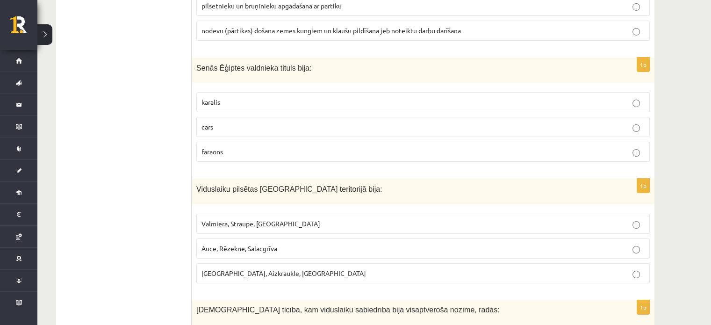
scroll to position [3338, 0]
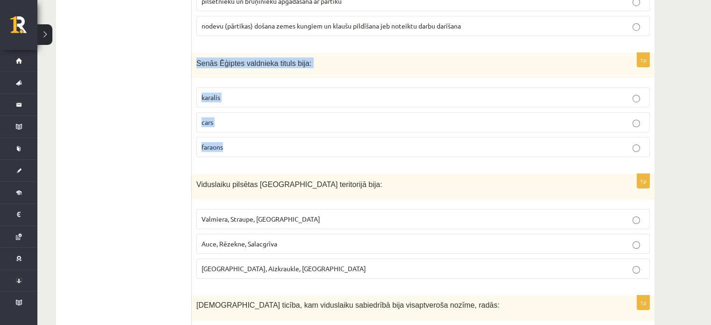
drag, startPoint x: 197, startPoint y: 13, endPoint x: 327, endPoint y: 94, distance: 153.6
click at [327, 94] on div "1p Senās Ēģiptes valdnieka tituls bija: karalis cars faraons" at bounding box center [423, 109] width 463 height 112
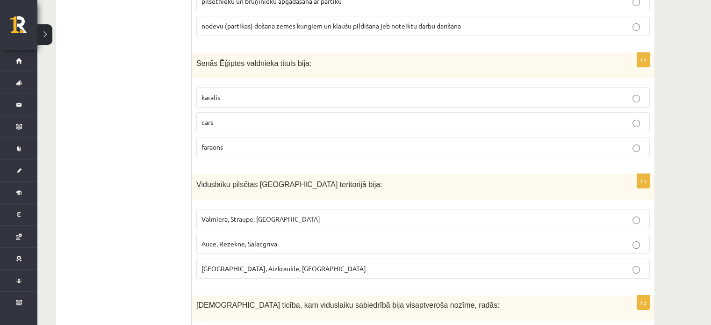
click at [213, 137] on label "faraons" at bounding box center [422, 147] width 453 height 20
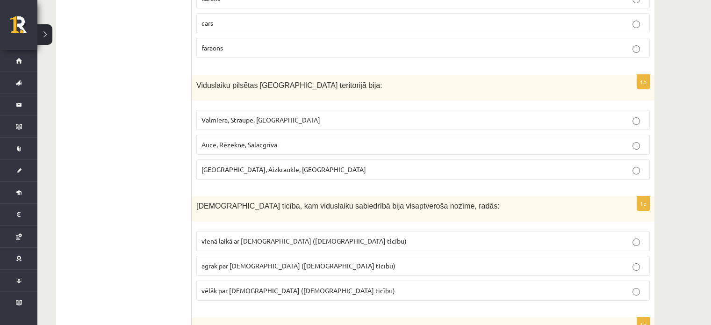
scroll to position [3446, 0]
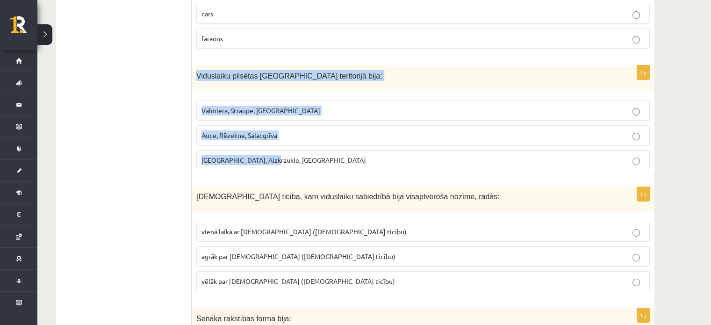
drag, startPoint x: 195, startPoint y: 25, endPoint x: 337, endPoint y: 108, distance: 164.5
click at [337, 108] on div "1p Viduslaiku pilsētas Latvijas teritorijā bija: Valmiera, Straupe, Koknese Auc…" at bounding box center [423, 121] width 463 height 112
click at [264, 106] on span "Valmiera, Straupe, Koknese" at bounding box center [260, 110] width 119 height 8
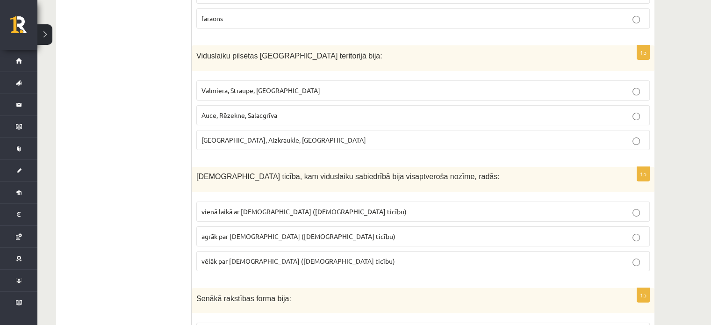
scroll to position [3519, 0]
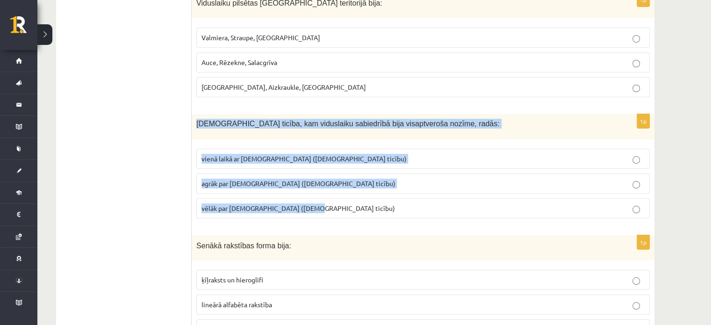
drag, startPoint x: 194, startPoint y: 73, endPoint x: 337, endPoint y: 156, distance: 165.2
click at [337, 156] on div "1p Kristīgā ticība, kam viduslaiku sabiedrībā bija visaptveroša nozīme, radās: …" at bounding box center [423, 170] width 463 height 112
click at [265, 173] on label "agrāk par islamu (musulmaņu ticību)" at bounding box center [422, 183] width 453 height 20
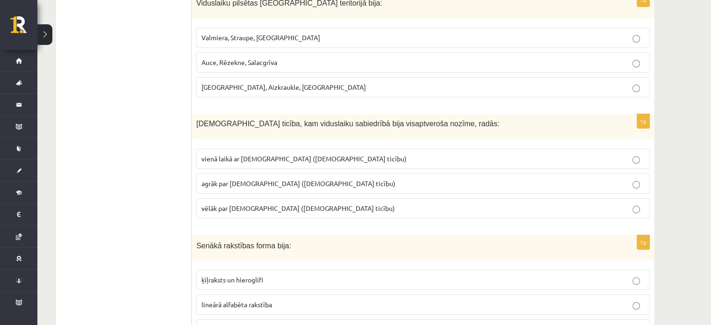
click at [265, 173] on label "agrāk par islamu (musulmaņu ticību)" at bounding box center [422, 183] width 453 height 20
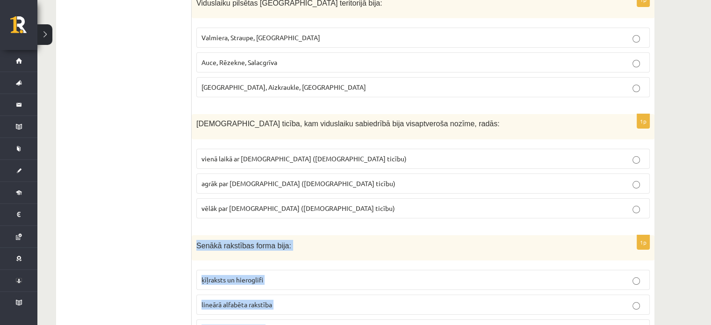
drag, startPoint x: 195, startPoint y: 194, endPoint x: 297, endPoint y: 278, distance: 132.4
click at [299, 280] on div "1p Senākā rakstības forma bija: ķīļraksts un hieroglifi lineārā alfabēta rakstī…" at bounding box center [423, 291] width 463 height 112
click at [284, 275] on p "ķīļraksts un hieroglifi" at bounding box center [422, 280] width 443 height 10
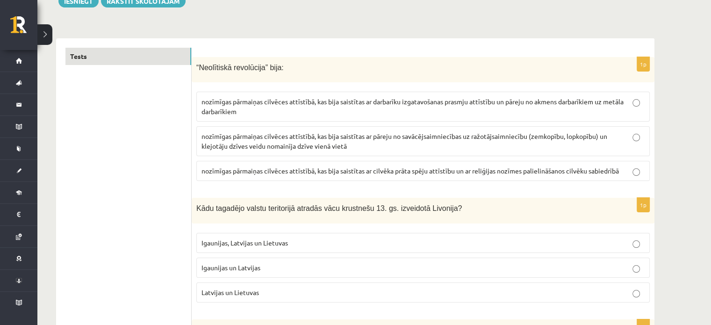
scroll to position [0, 0]
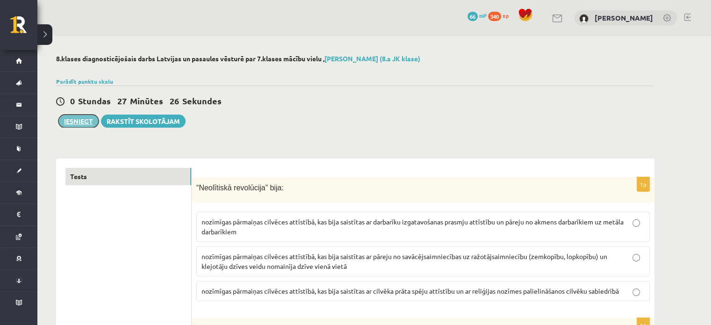
click at [81, 123] on button "Iesniegt" at bounding box center [78, 121] width 40 height 13
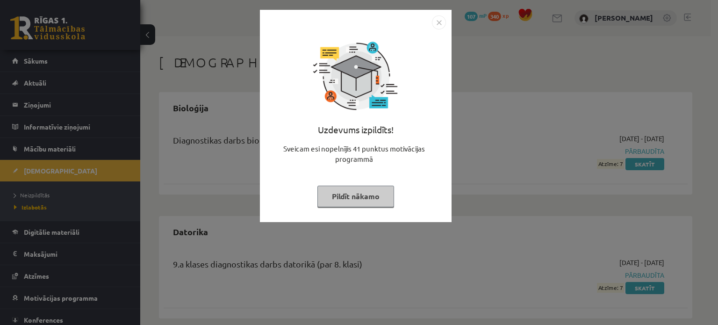
click at [349, 193] on button "Pildīt nākamo" at bounding box center [355, 197] width 77 height 22
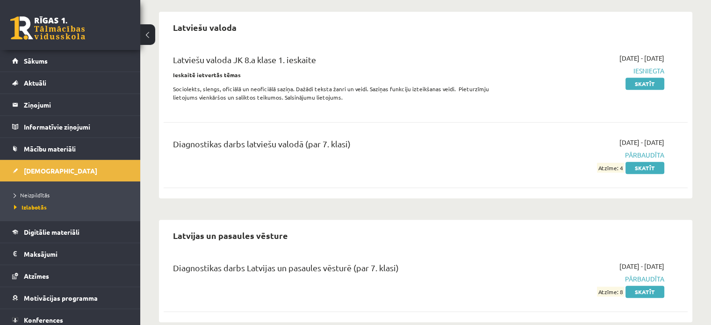
scroll to position [453, 0]
click at [148, 40] on button at bounding box center [147, 34] width 15 height 21
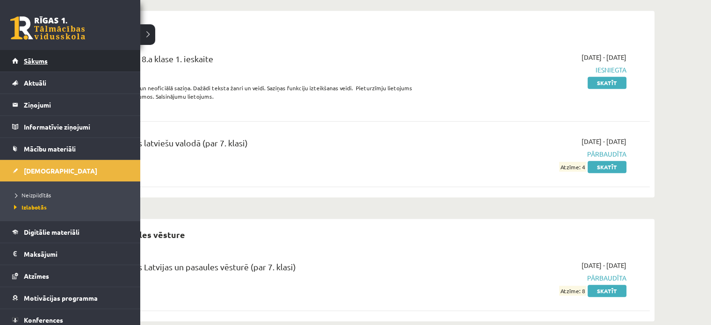
click at [47, 61] on span "Sākums" at bounding box center [36, 61] width 24 height 8
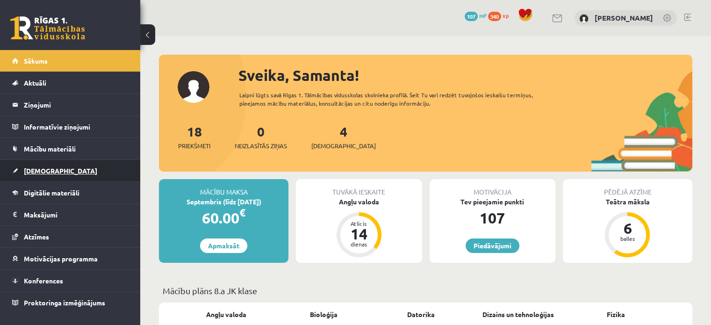
click at [46, 172] on span "[DEMOGRAPHIC_DATA]" at bounding box center [60, 170] width 73 height 8
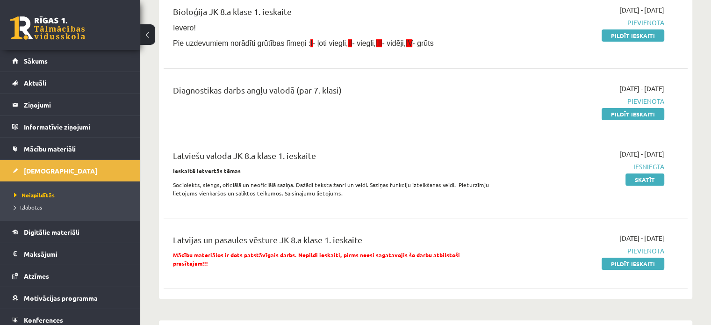
scroll to position [287, 0]
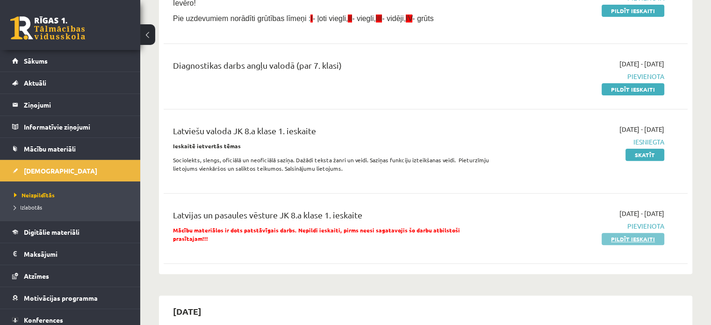
click at [621, 237] on link "Pildīt ieskaiti" at bounding box center [633, 239] width 63 height 12
